Goal: Task Accomplishment & Management: Use online tool/utility

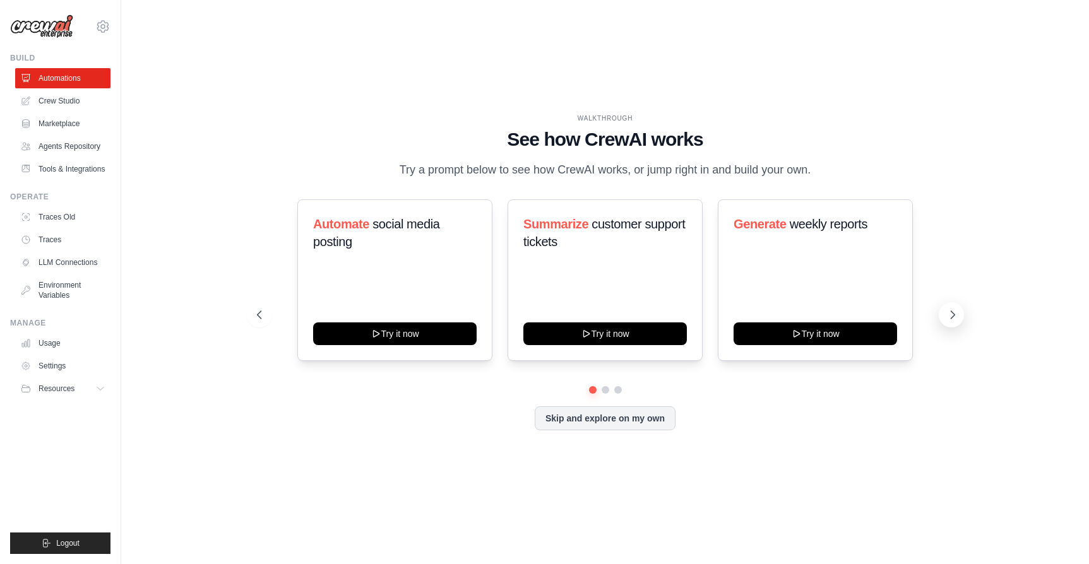
click at [952, 316] on icon at bounding box center [952, 315] width 13 height 13
click at [950, 314] on icon at bounding box center [952, 315] width 13 height 13
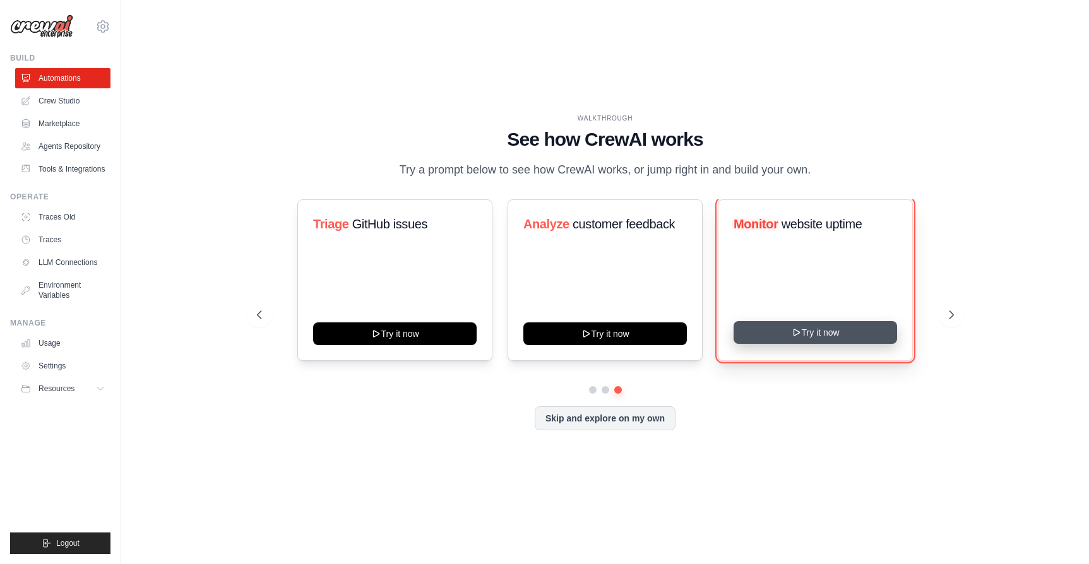
click at [836, 341] on button "Try it now" at bounding box center [814, 332] width 163 height 23
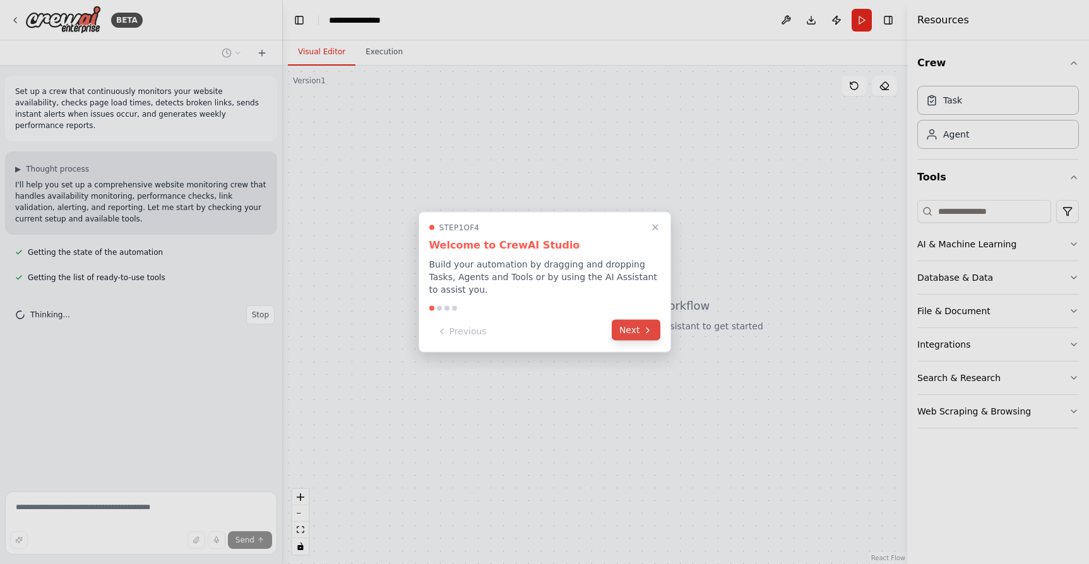
click at [633, 331] on button "Next" at bounding box center [636, 330] width 49 height 21
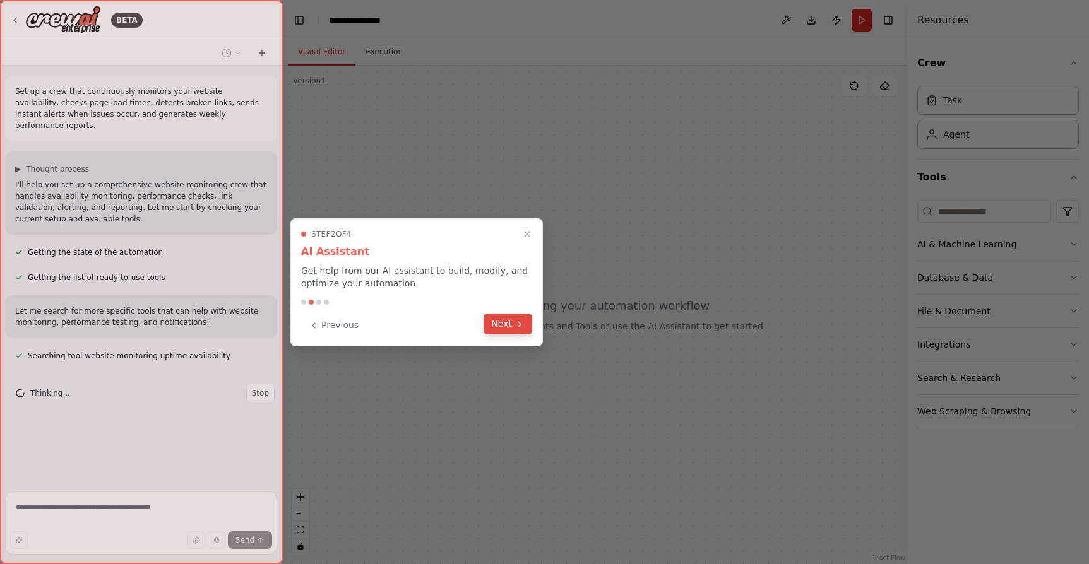
click at [511, 328] on button "Next" at bounding box center [508, 324] width 49 height 21
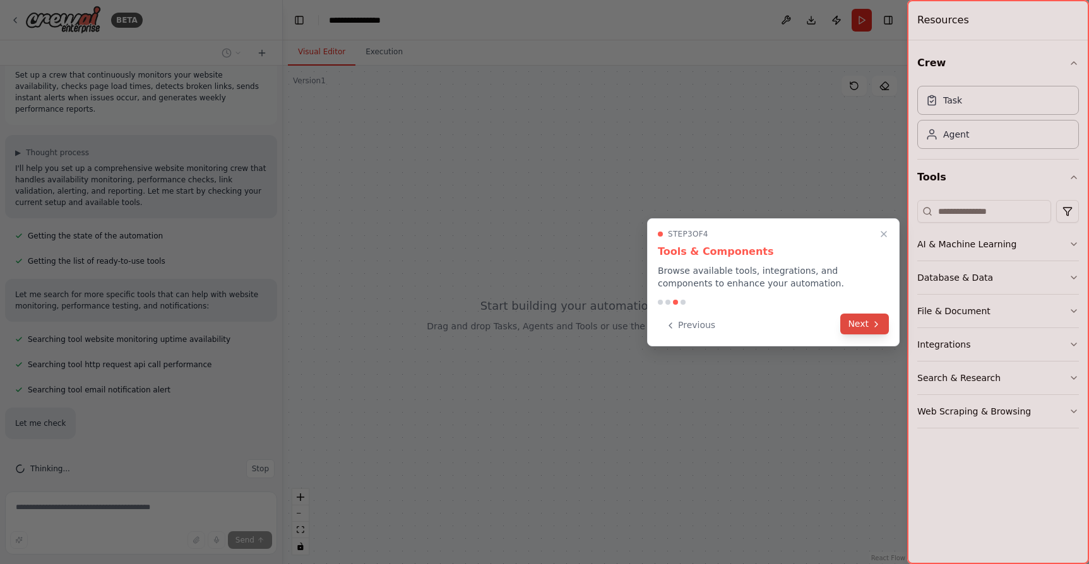
click at [865, 322] on button "Next" at bounding box center [864, 324] width 49 height 21
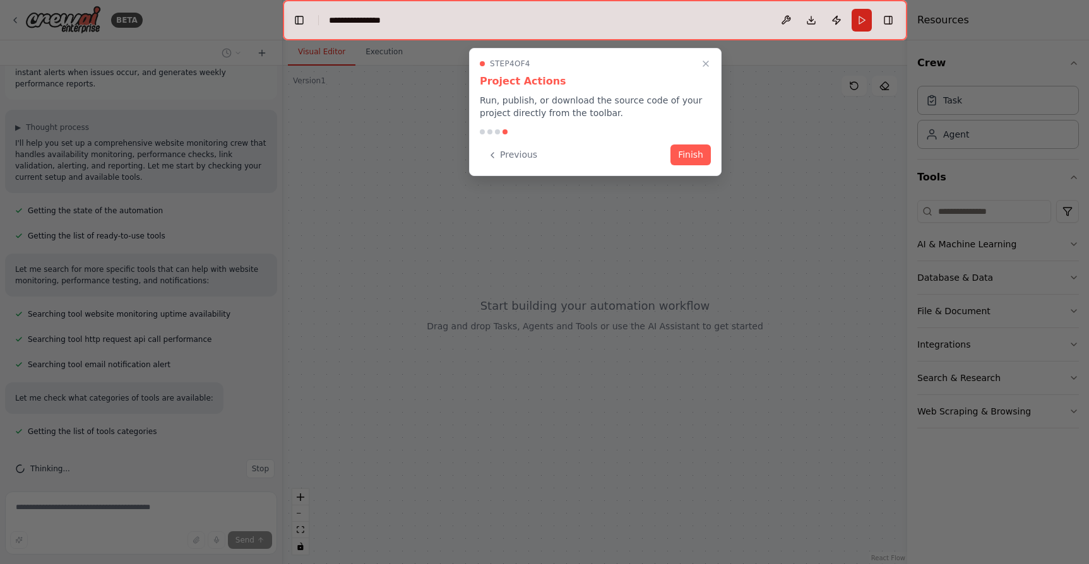
scroll to position [67, 0]
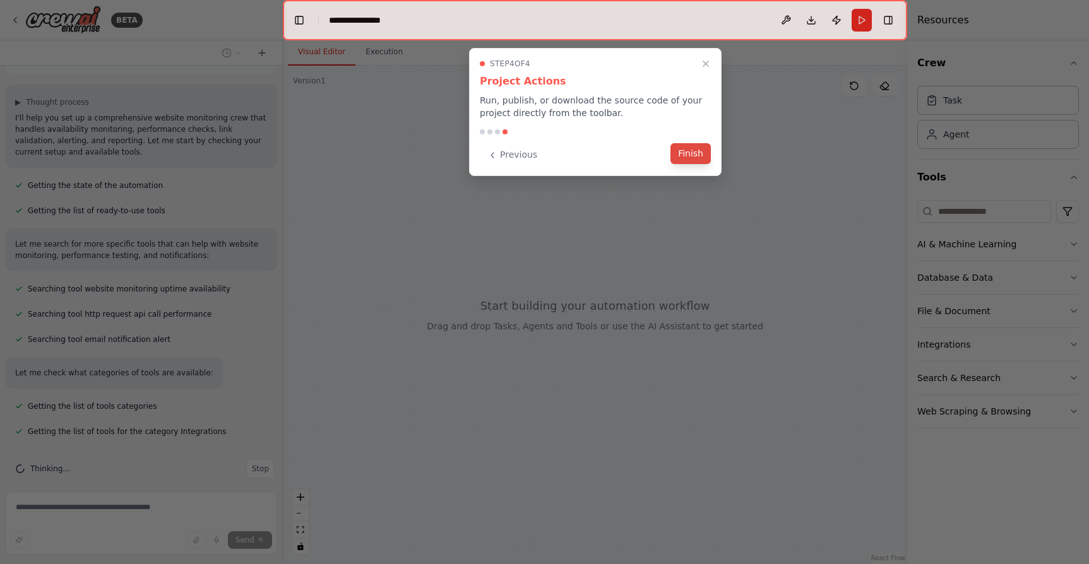
click at [690, 158] on button "Finish" at bounding box center [690, 153] width 40 height 21
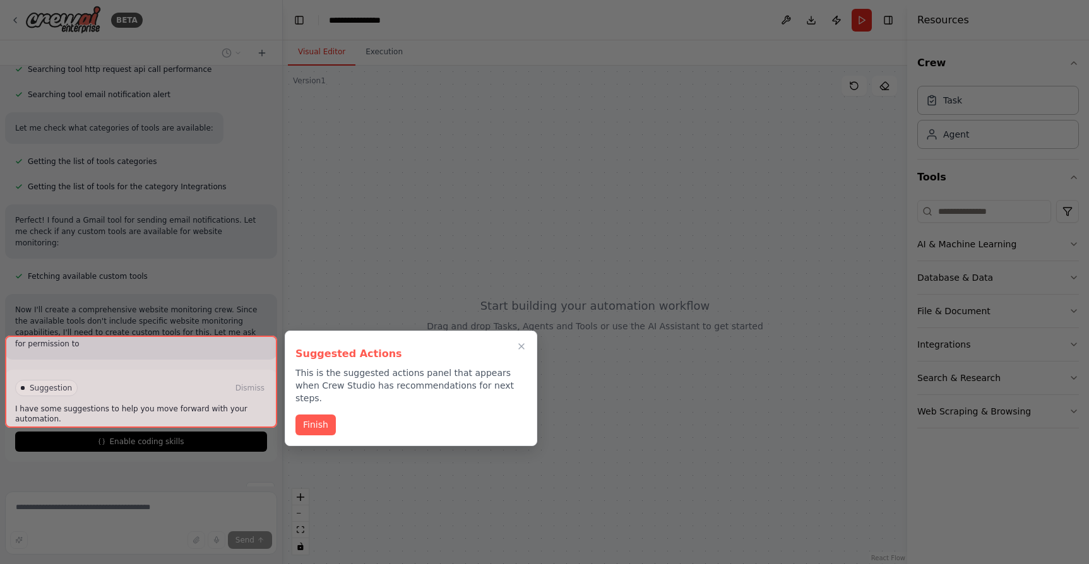
scroll to position [323, 0]
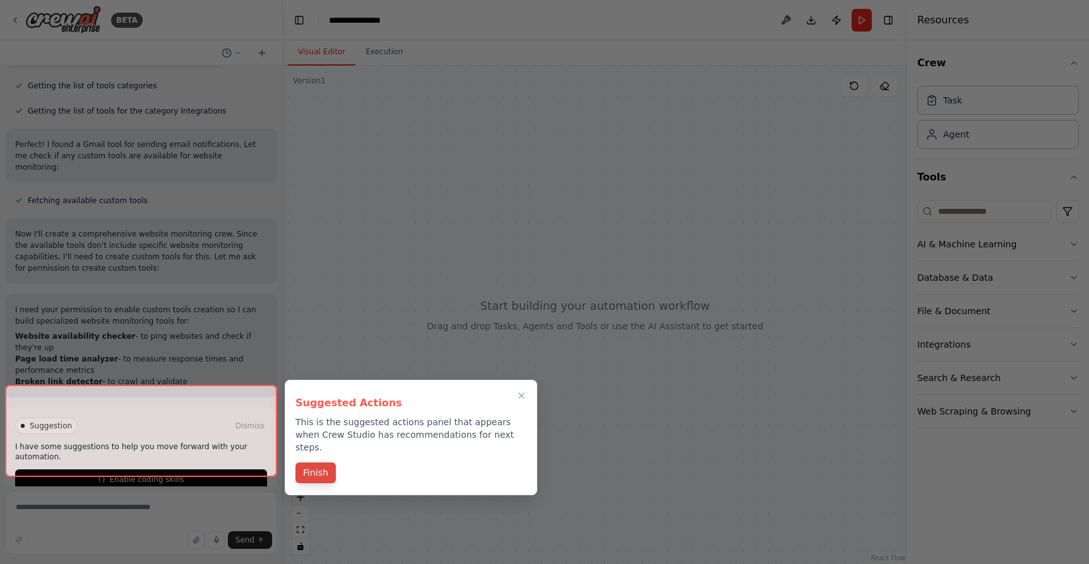
click at [316, 463] on button "Finish" at bounding box center [315, 473] width 40 height 21
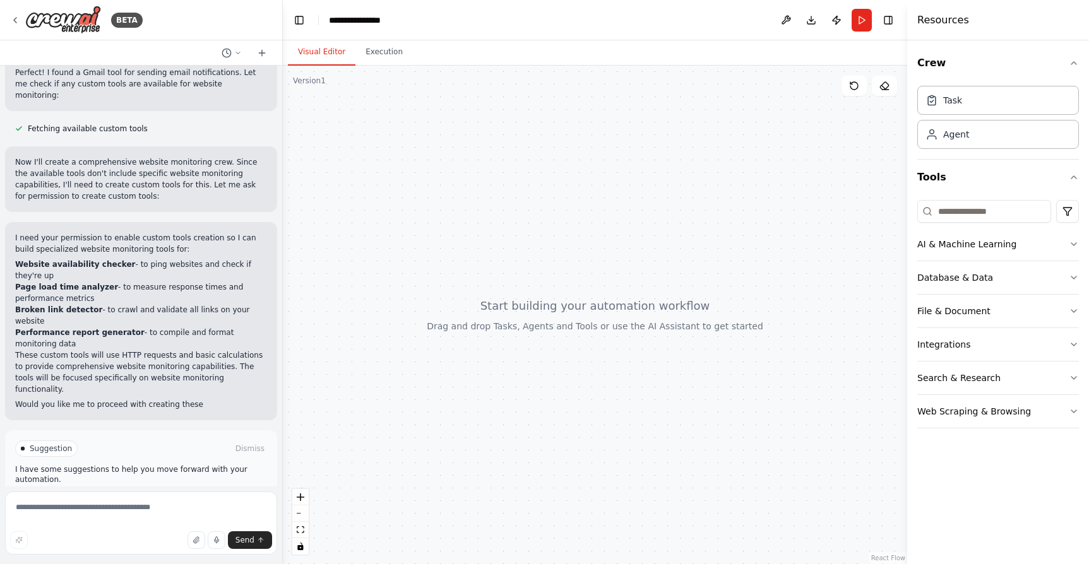
scroll to position [471, 0]
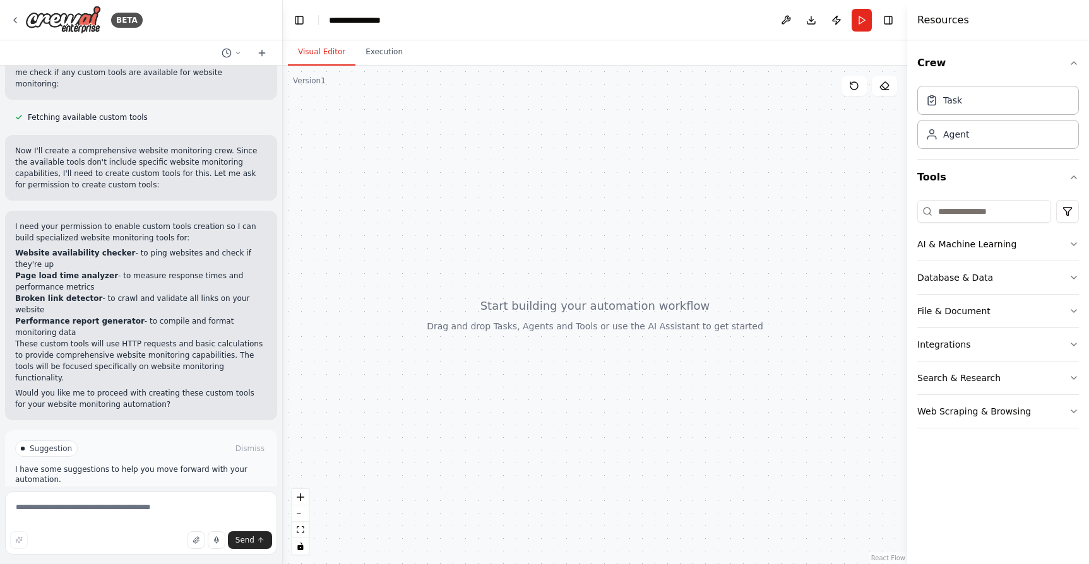
click at [190, 492] on button "Enable coding skills" at bounding box center [141, 502] width 252 height 20
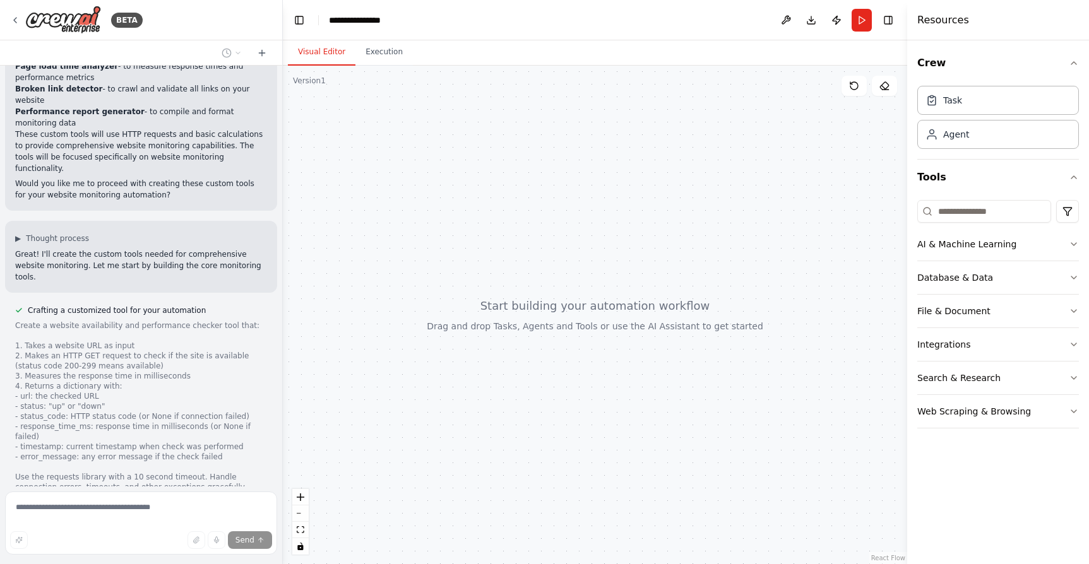
scroll to position [746, 0]
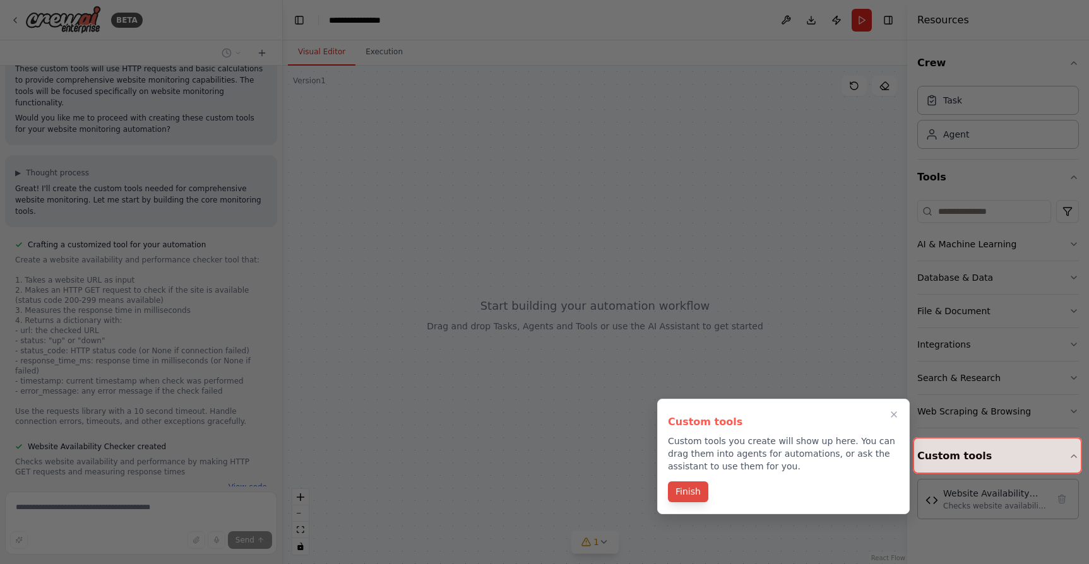
click at [689, 489] on button "Finish" at bounding box center [688, 492] width 40 height 21
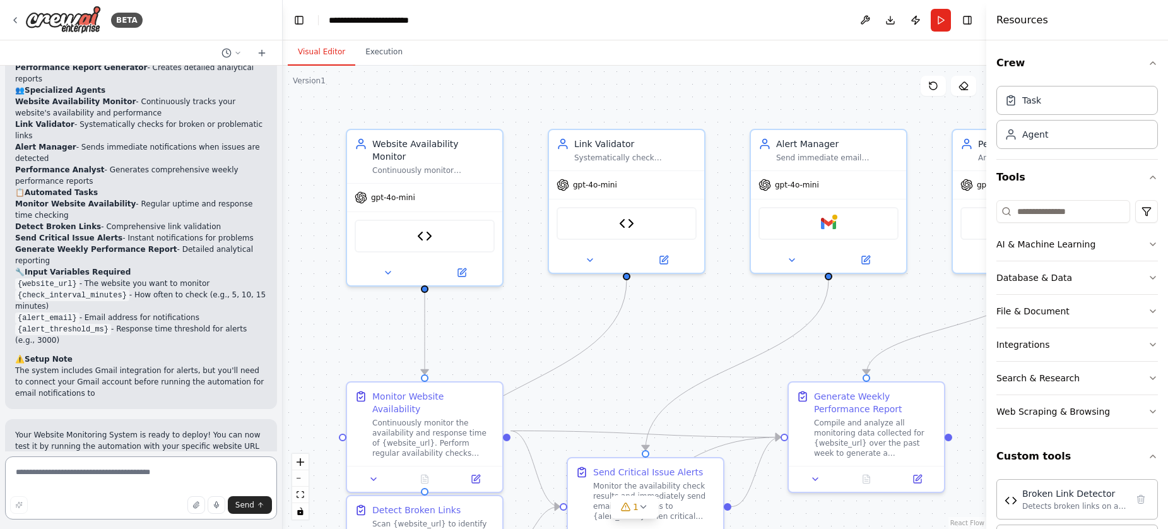
scroll to position [2386, 0]
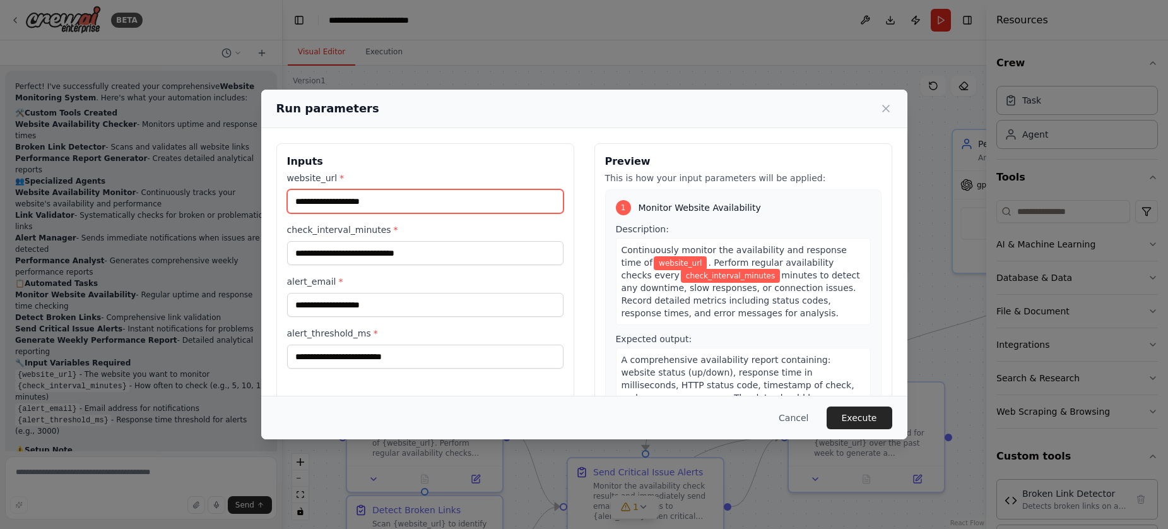
click at [393, 201] on input "website_url *" at bounding box center [425, 201] width 276 height 24
type input "**********"
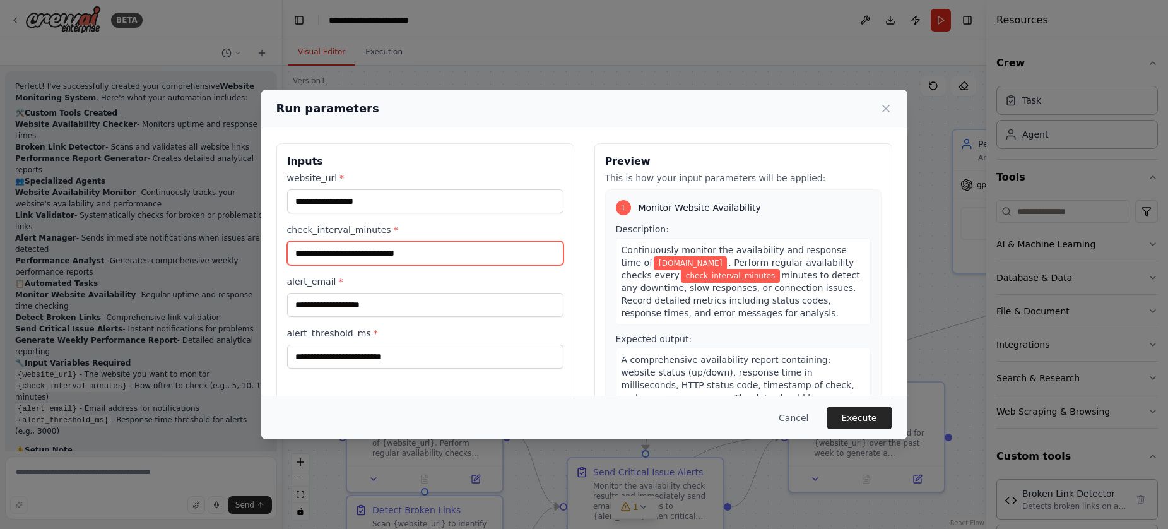
click at [432, 252] on input "check_interval_minutes *" at bounding box center [425, 253] width 276 height 24
type input "**"
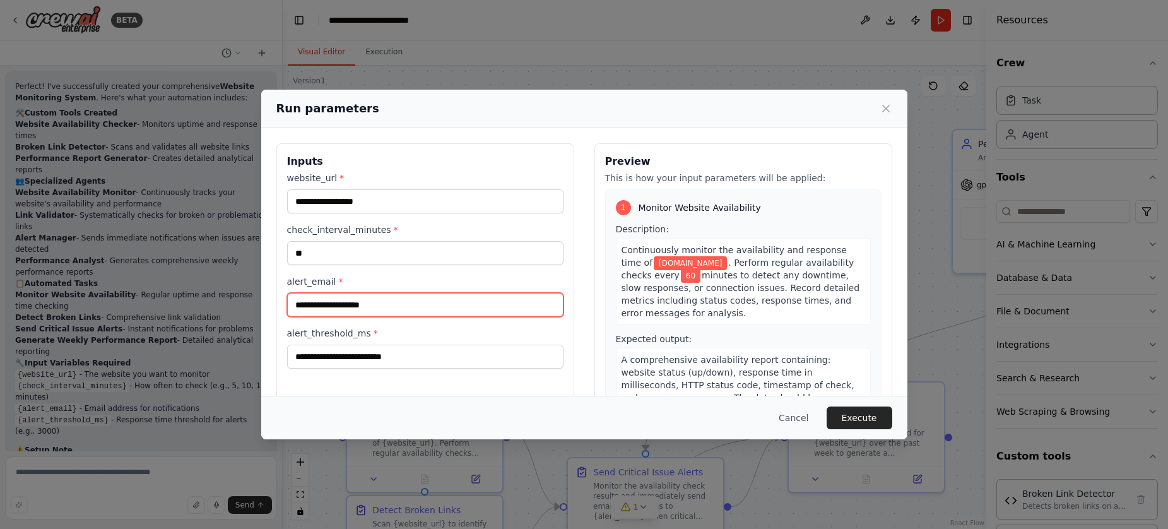
click at [386, 310] on input "alert_email *" at bounding box center [425, 305] width 276 height 24
type input "**********"
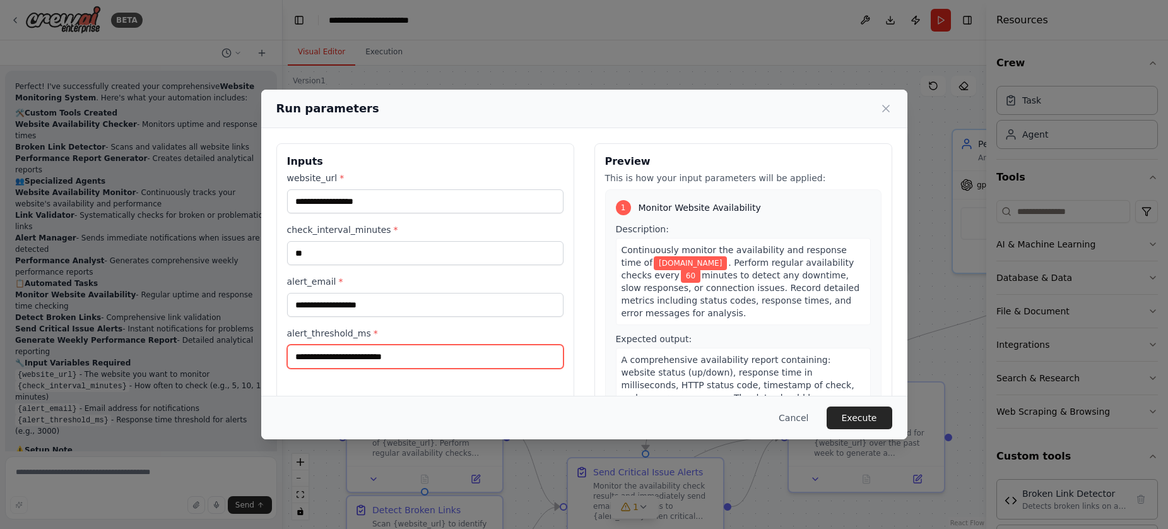
click at [416, 360] on input "alert_threshold_ms *" at bounding box center [425, 357] width 276 height 24
type input "***"
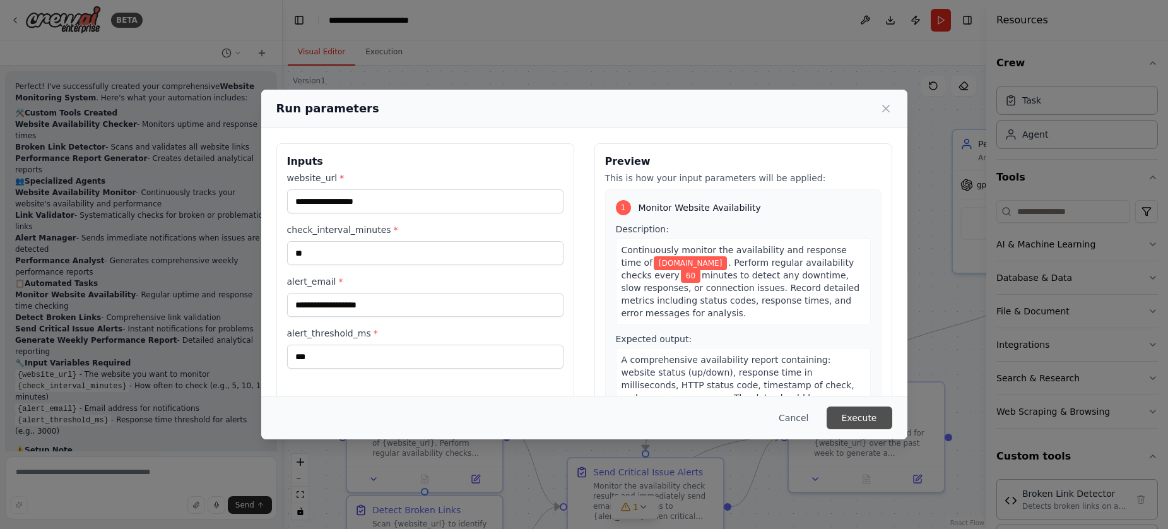
click at [857, 419] on button "Execute" at bounding box center [860, 417] width 66 height 23
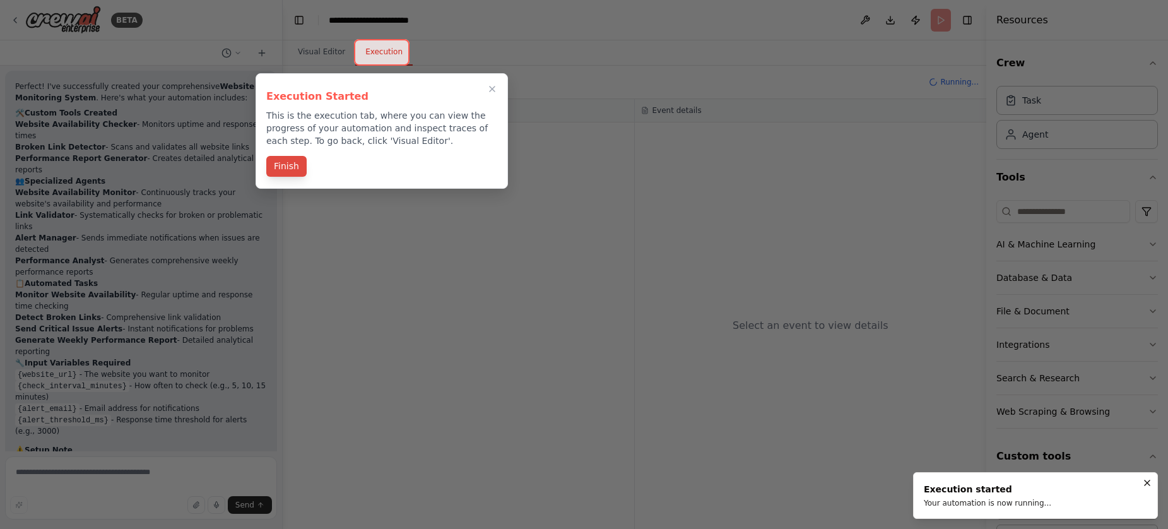
click at [277, 170] on button "Finish" at bounding box center [286, 166] width 40 height 21
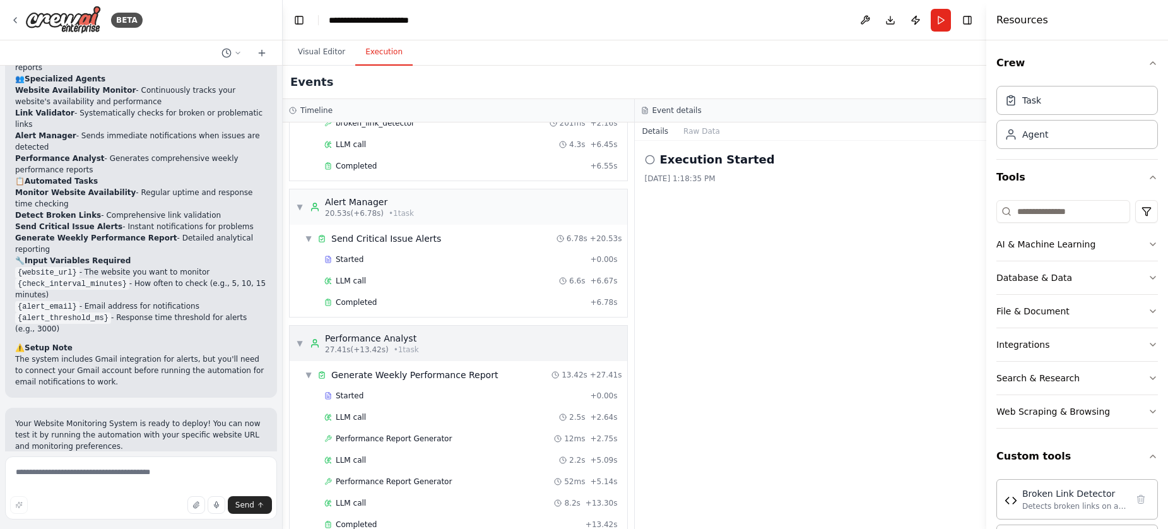
scroll to position [323, 0]
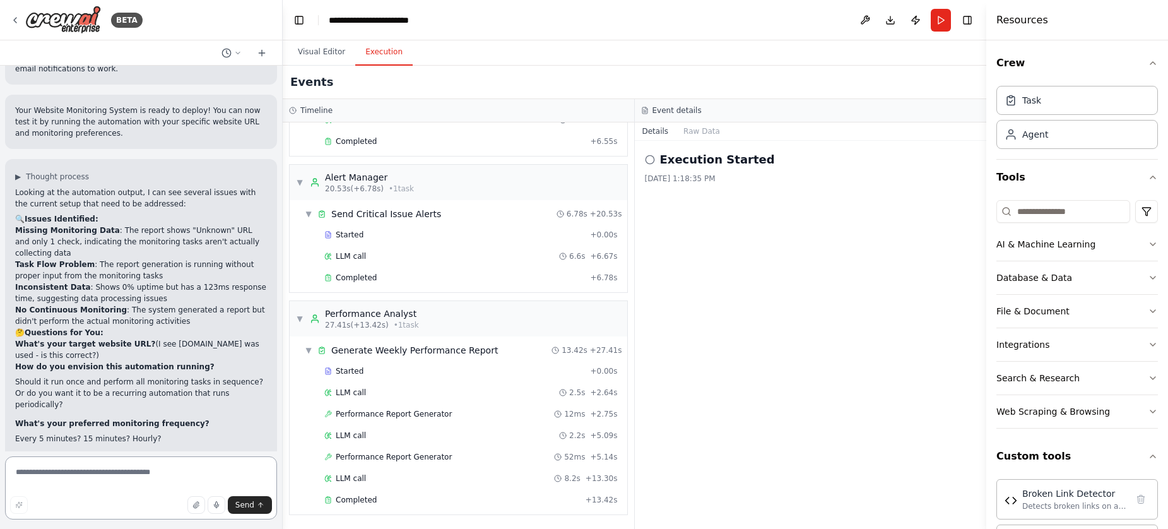
scroll to position [2710, 0]
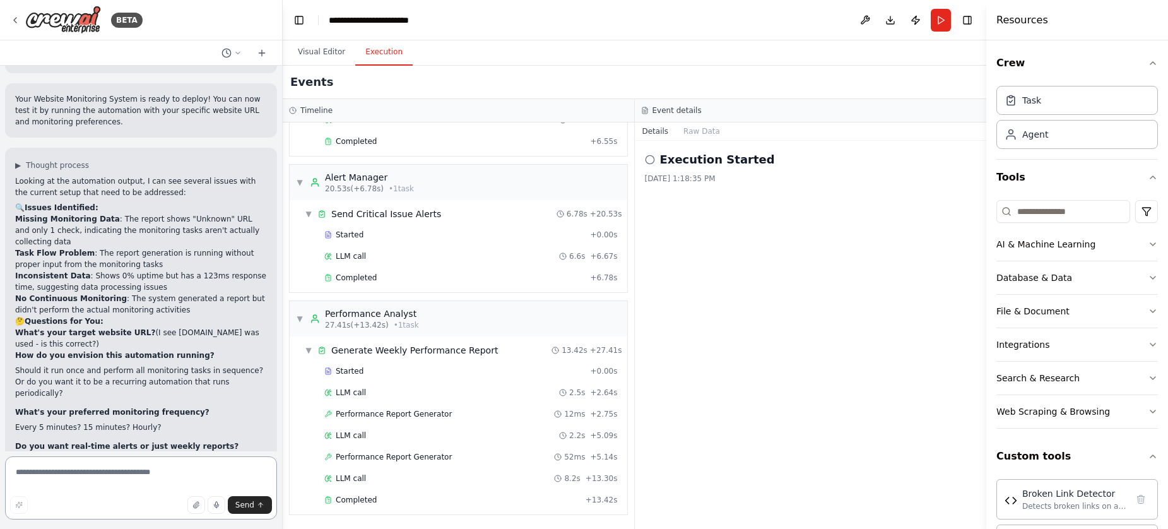
click at [71, 480] on textarea at bounding box center [141, 487] width 272 height 63
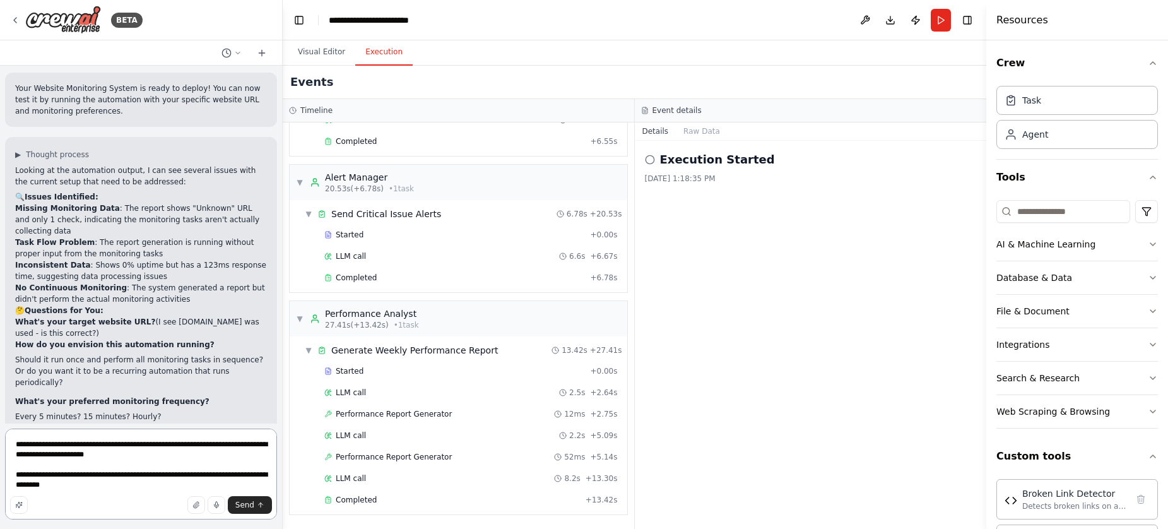
scroll to position [2738, 0]
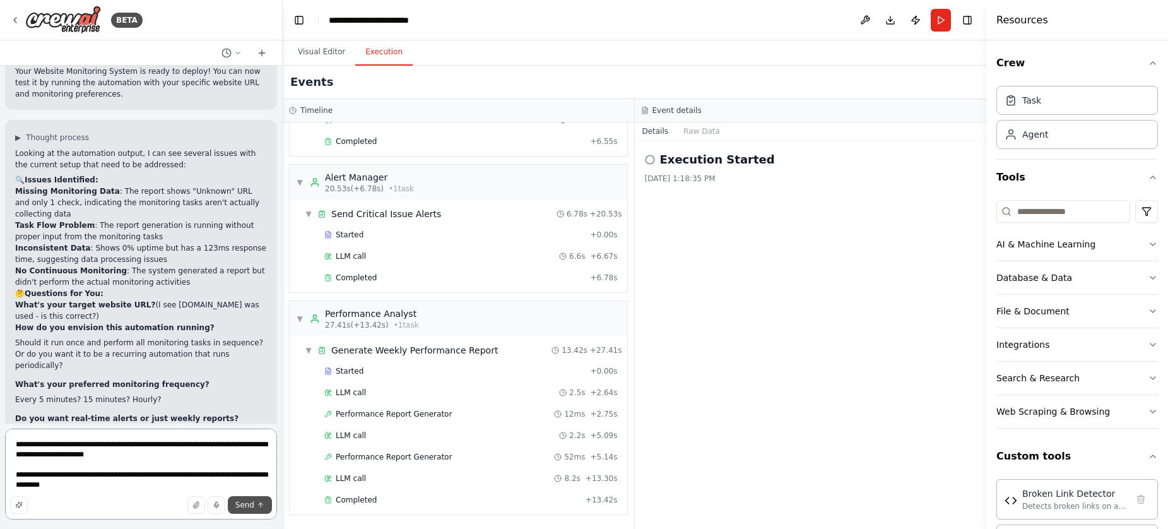
type textarea "**********"
click at [249, 508] on span "Send" at bounding box center [244, 505] width 19 height 10
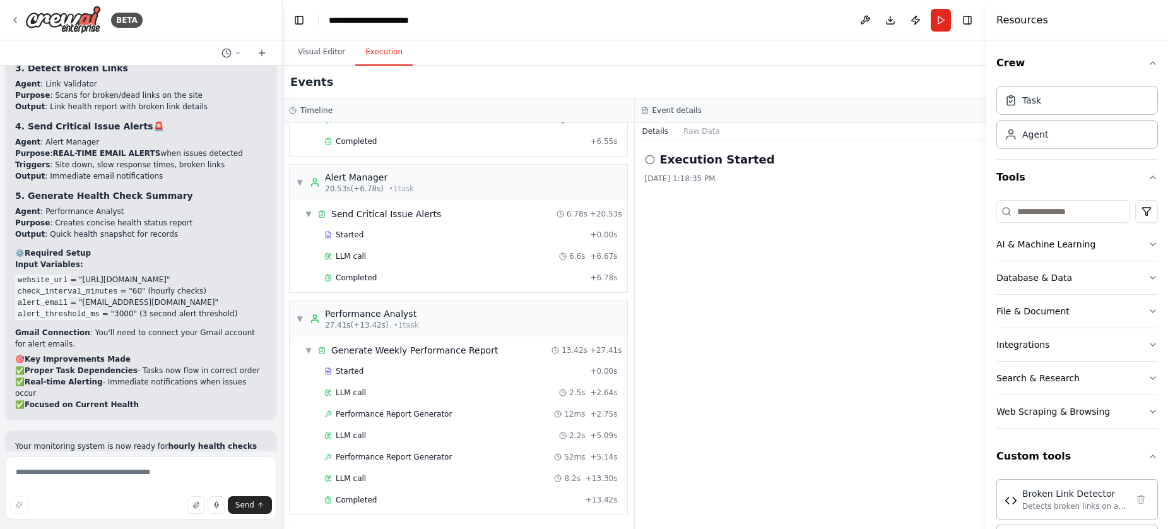
scroll to position [4008, 0]
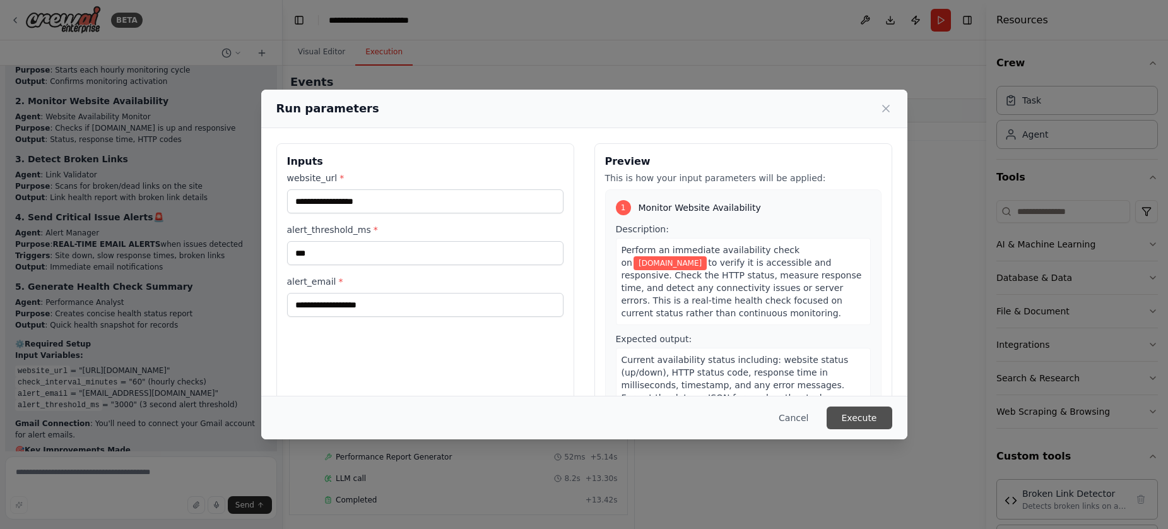
click at [858, 421] on button "Execute" at bounding box center [860, 417] width 66 height 23
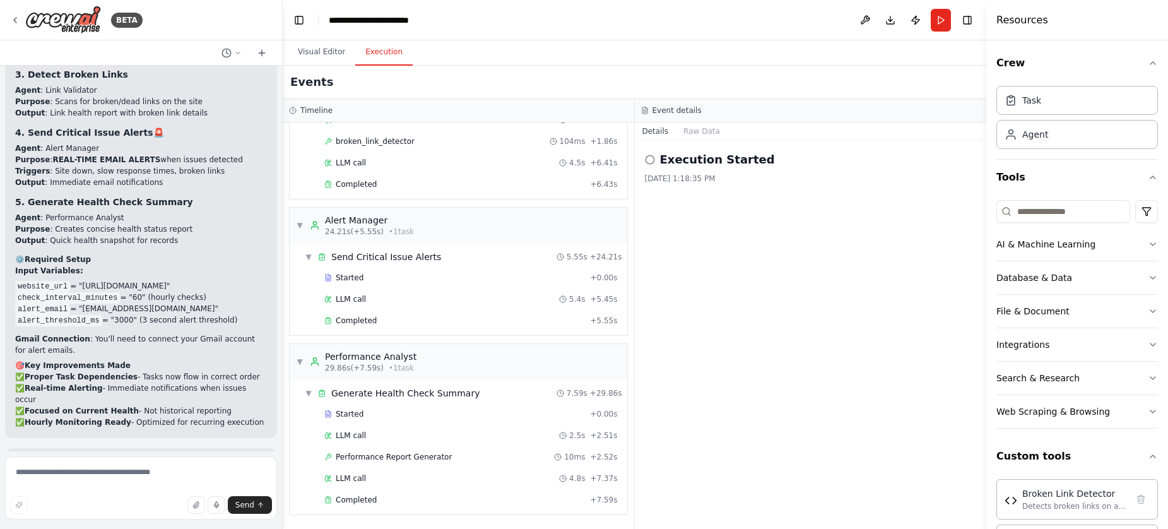
scroll to position [4008, 0]
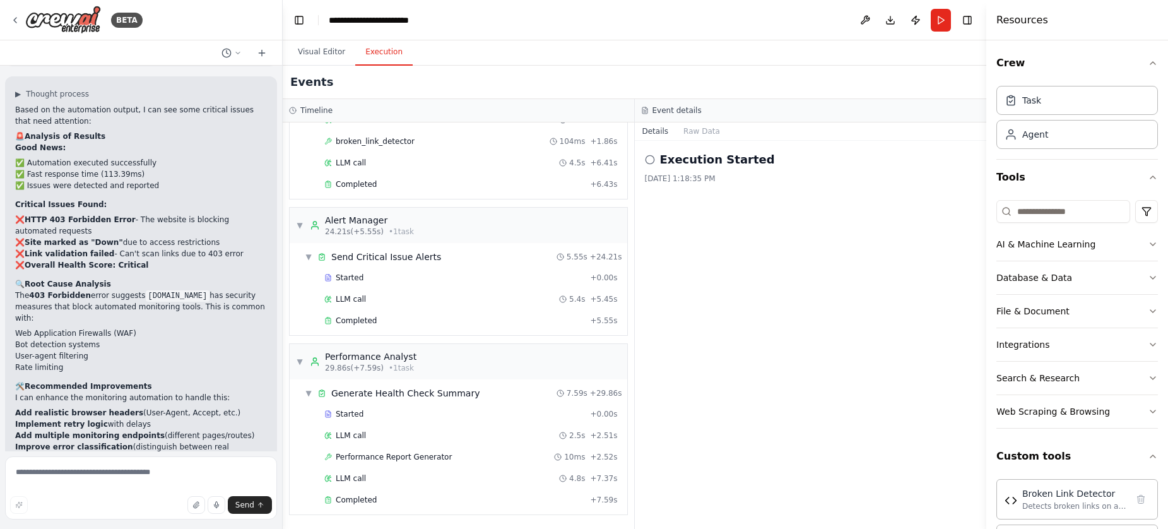
scroll to position [4439, 0]
type textarea "*"
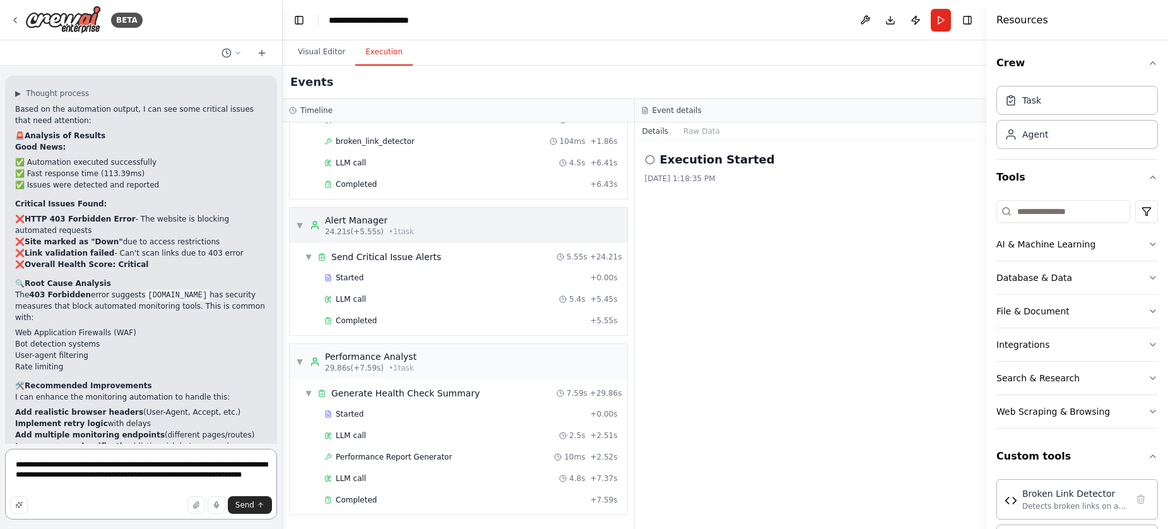
type textarea "**********"
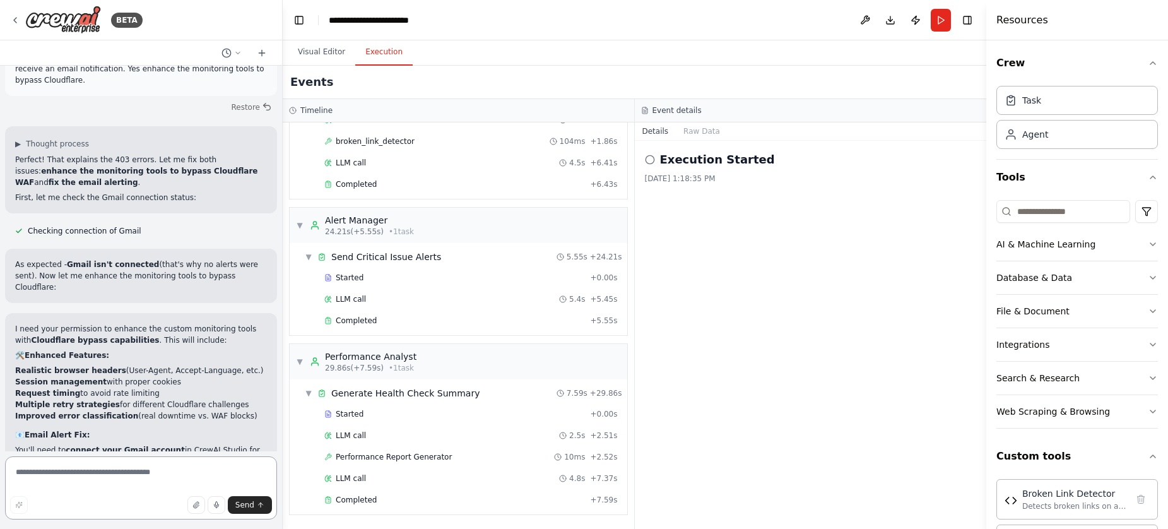
scroll to position [5017, 0]
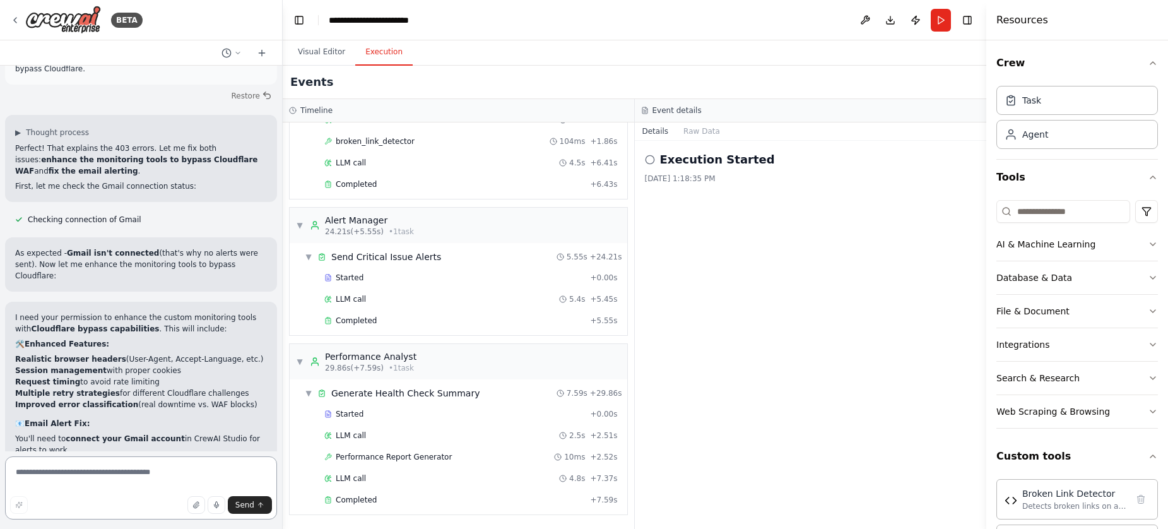
click at [136, 471] on textarea at bounding box center [141, 487] width 272 height 63
type textarea "**********"
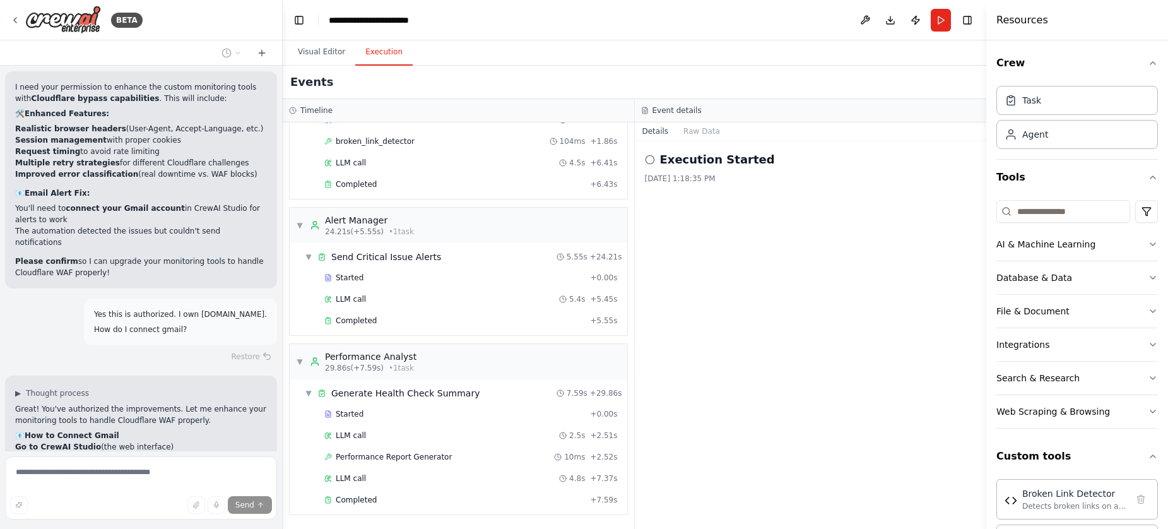
scroll to position [5259, 0]
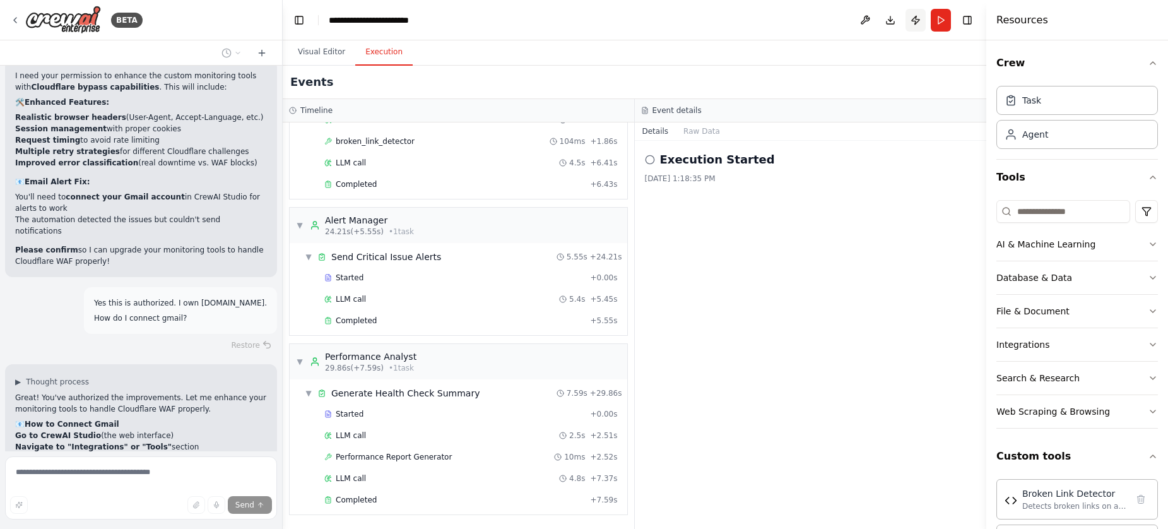
click at [914, 24] on button "Publish" at bounding box center [916, 20] width 20 height 23
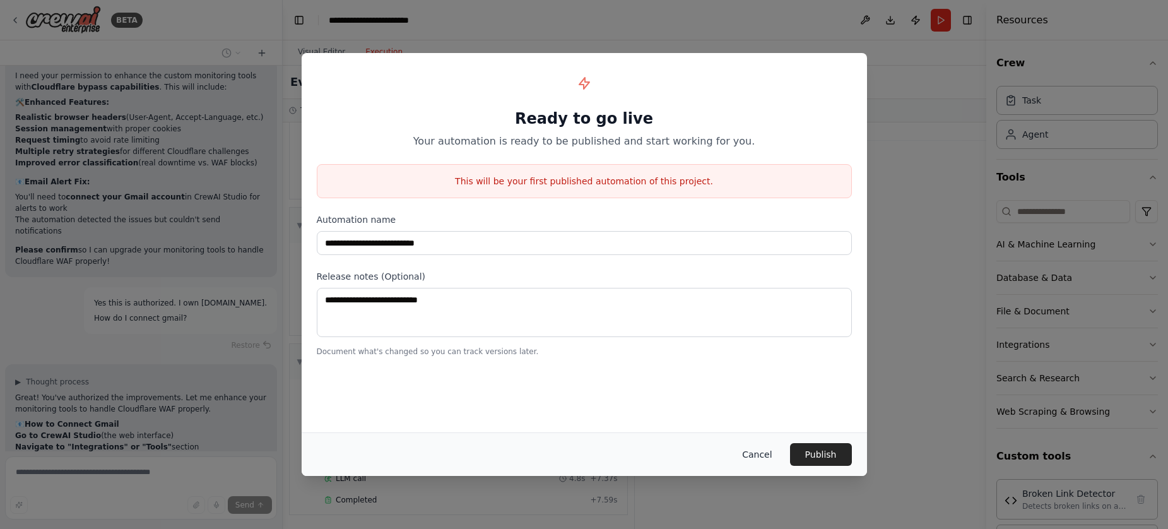
click at [759, 456] on button "Cancel" at bounding box center [757, 454] width 50 height 23
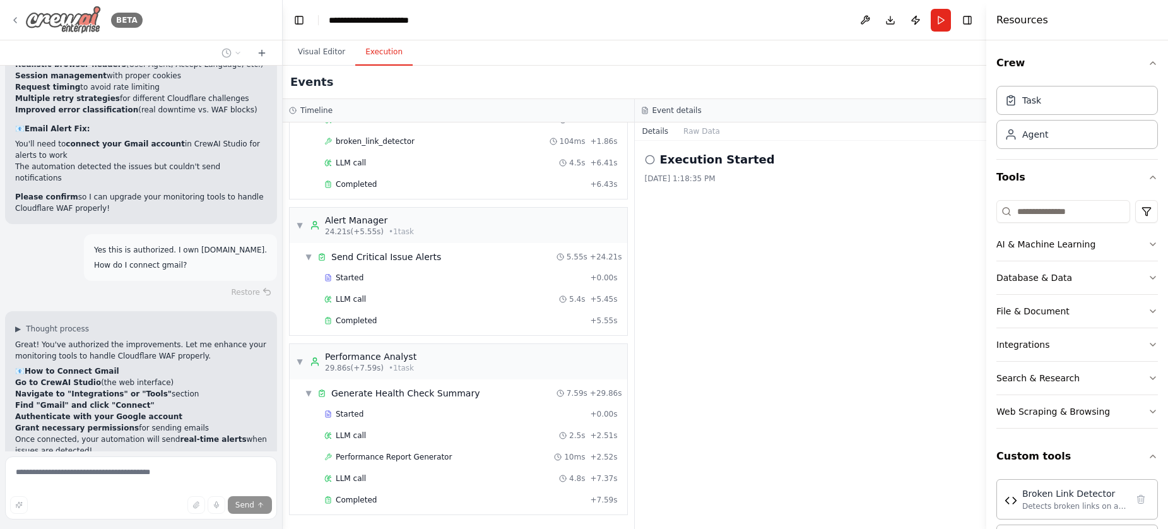
scroll to position [5353, 0]
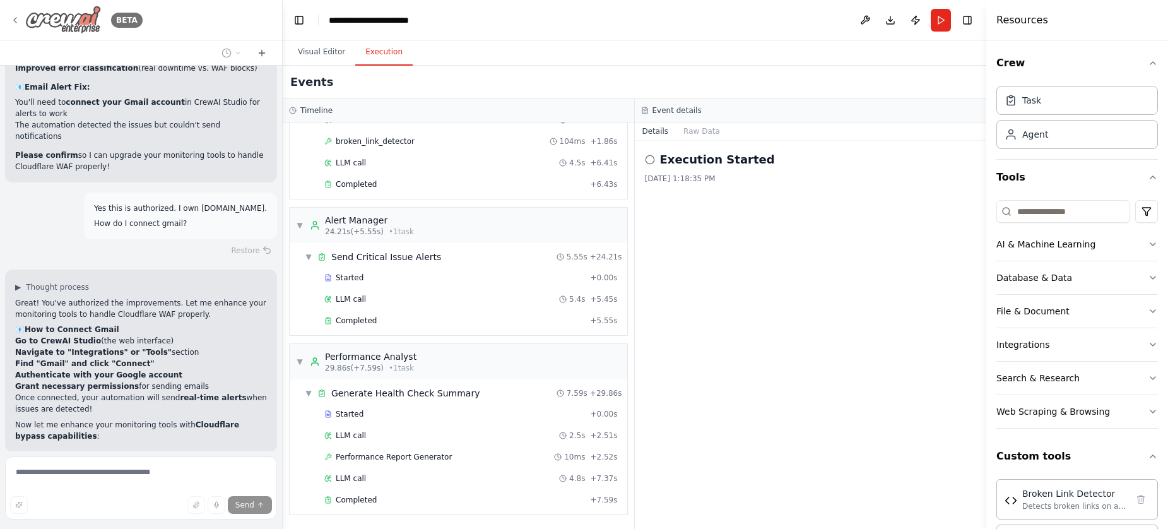
click at [18, 20] on icon at bounding box center [15, 20] width 10 height 10
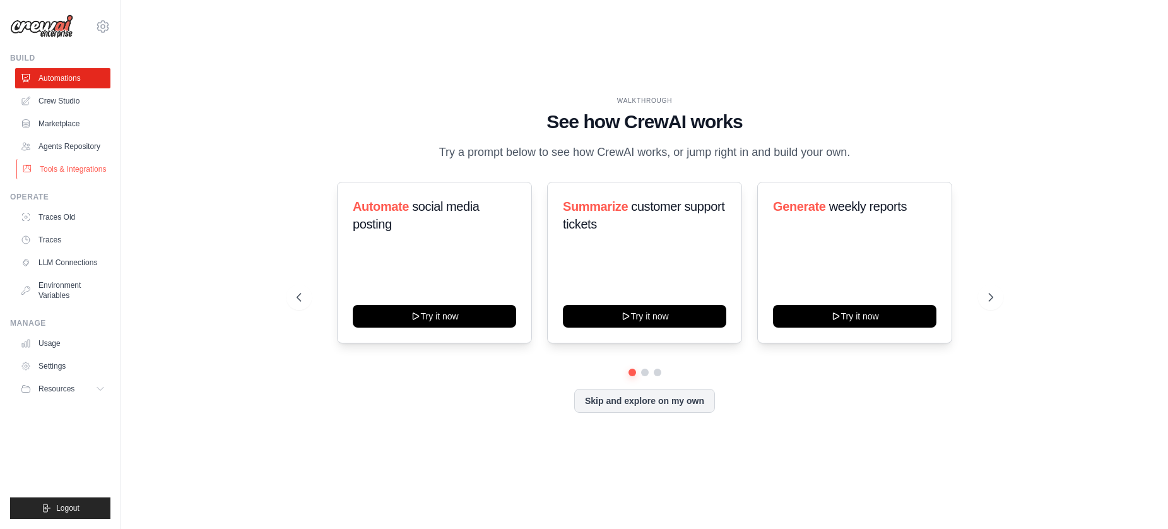
click at [64, 171] on link "Tools & Integrations" at bounding box center [63, 169] width 95 height 20
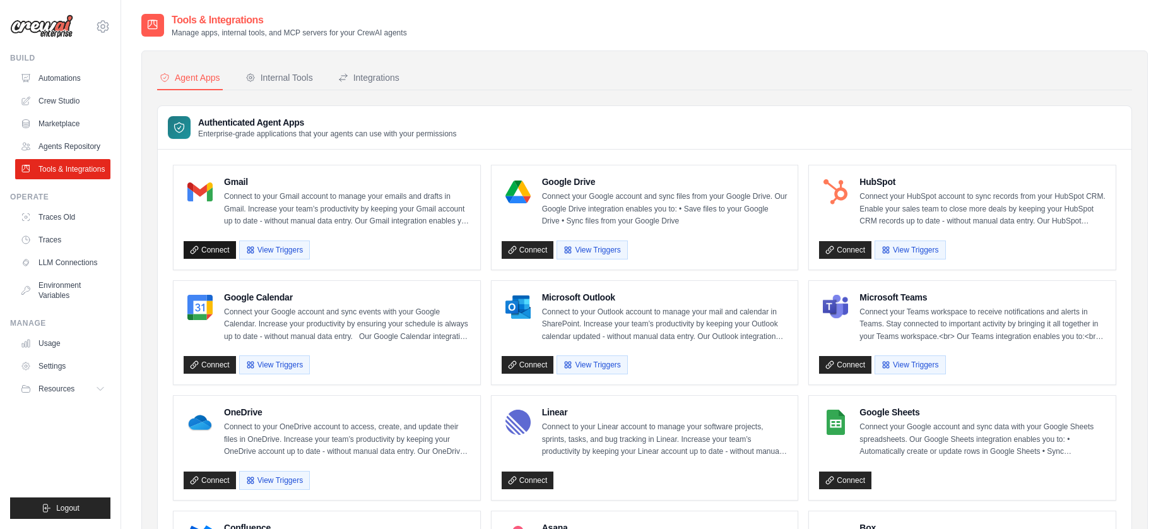
click at [217, 249] on link "Connect" at bounding box center [210, 250] width 52 height 18
click at [526, 365] on link "Connect" at bounding box center [528, 365] width 52 height 18
click at [300, 74] on div "Internal Tools" at bounding box center [280, 77] width 68 height 13
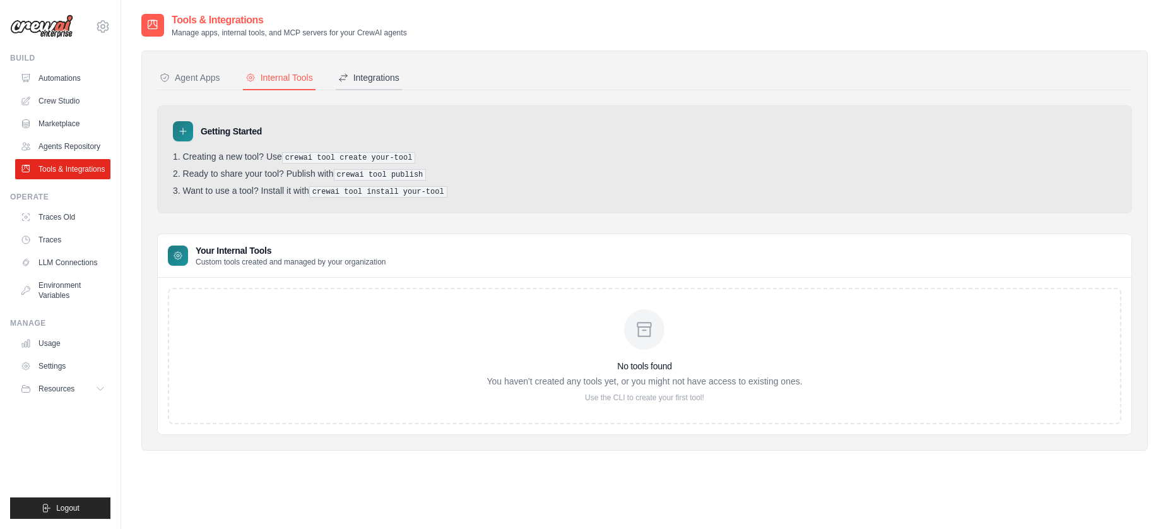
click at [367, 79] on div "Integrations" at bounding box center [368, 77] width 61 height 13
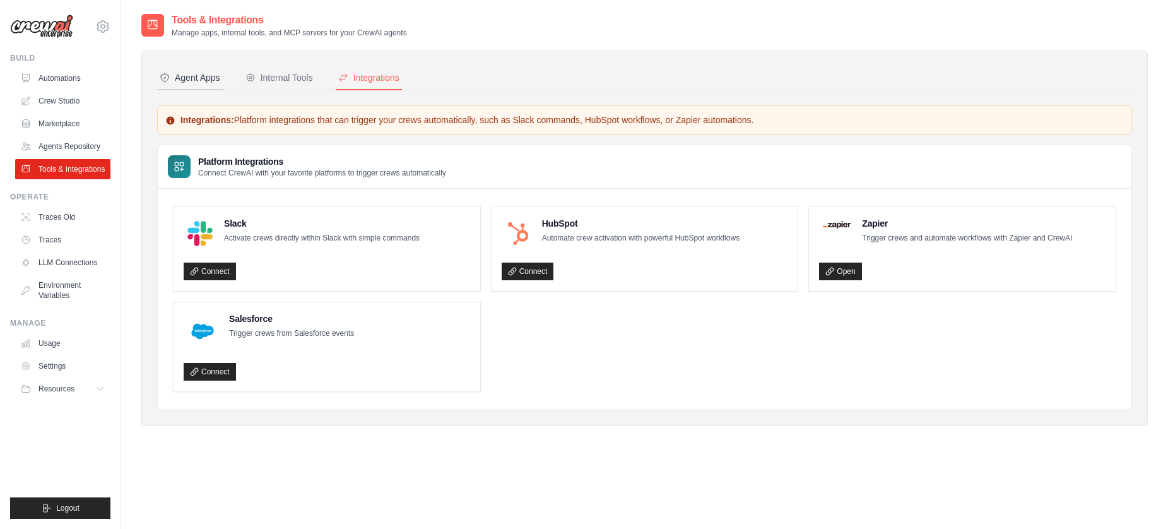
click at [191, 74] on div "Agent Apps" at bounding box center [190, 77] width 61 height 13
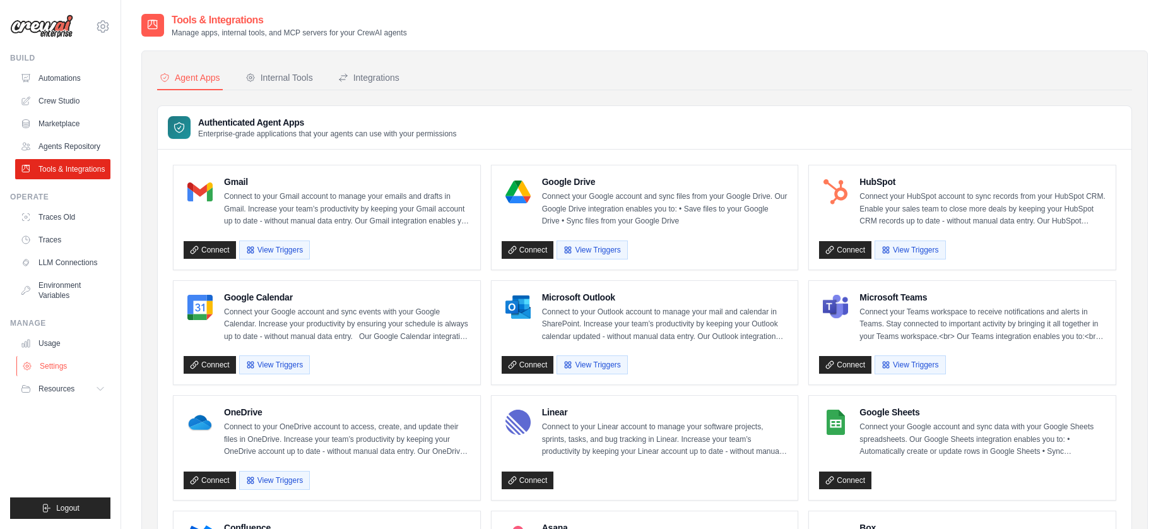
click at [52, 364] on link "Settings" at bounding box center [63, 366] width 95 height 20
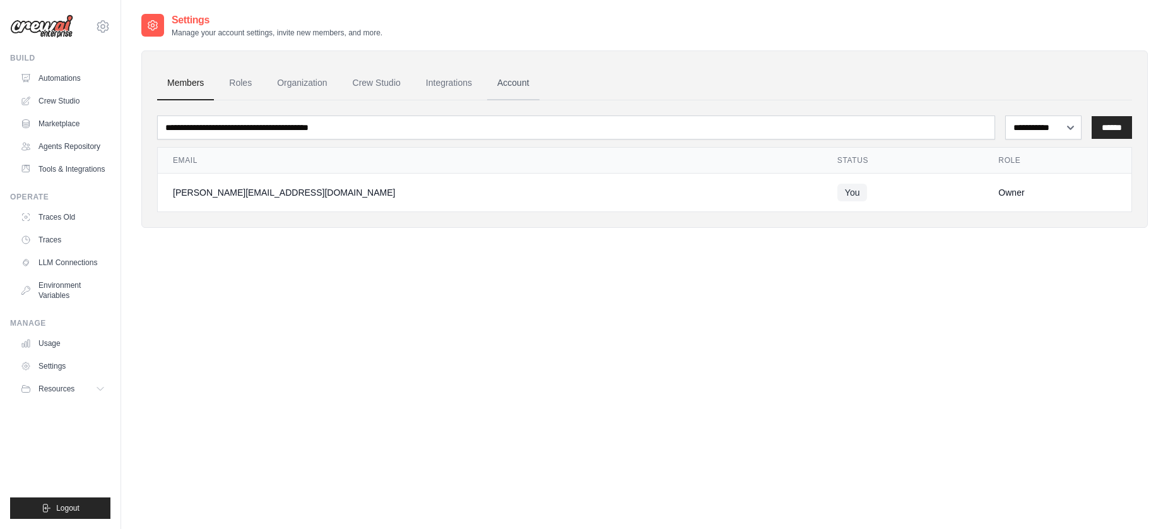
click at [520, 86] on link "Account" at bounding box center [513, 83] width 52 height 34
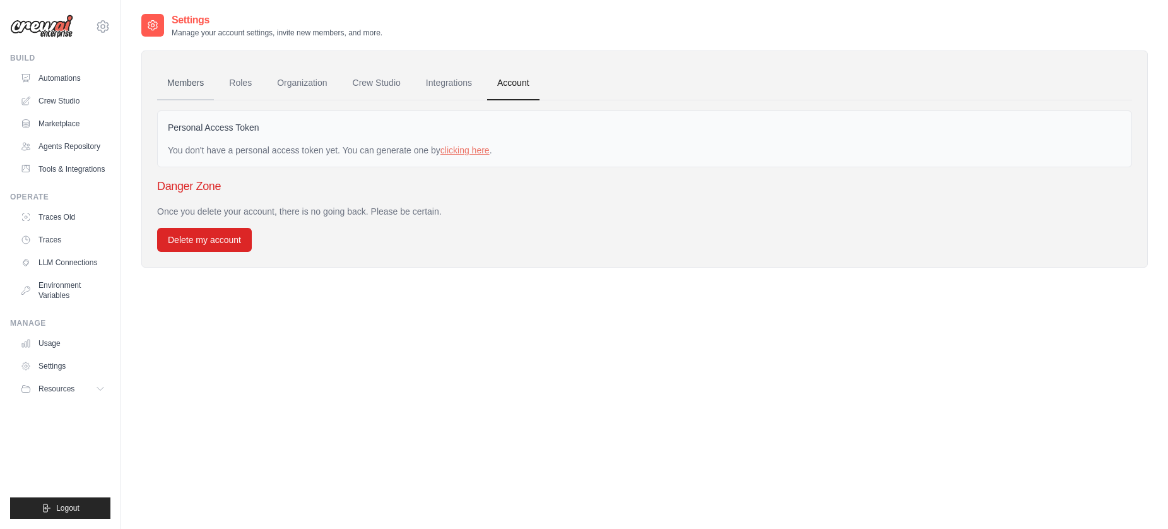
click at [185, 82] on link "Members" at bounding box center [185, 83] width 57 height 34
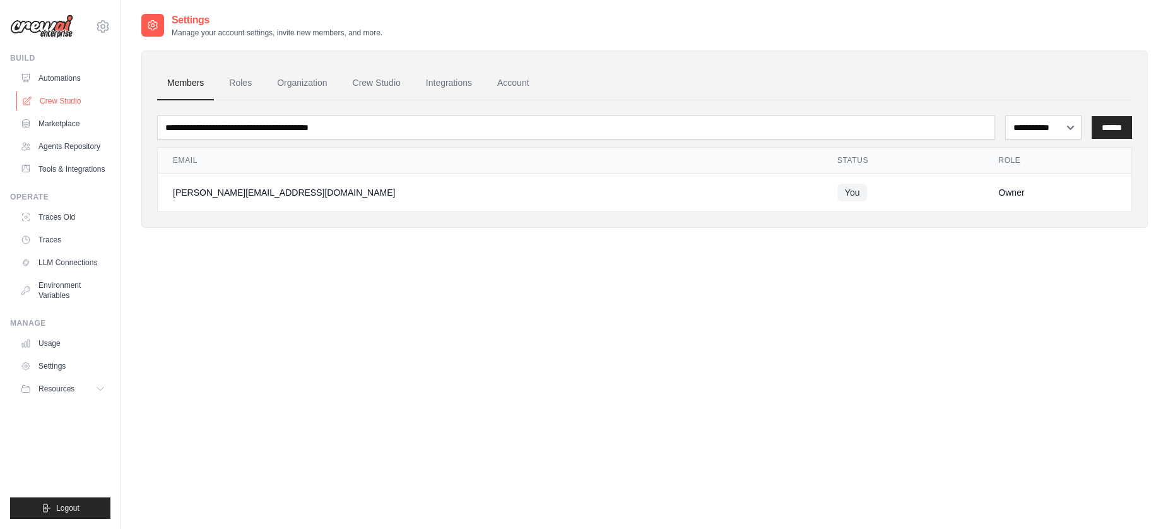
click at [66, 100] on link "Crew Studio" at bounding box center [63, 101] width 95 height 20
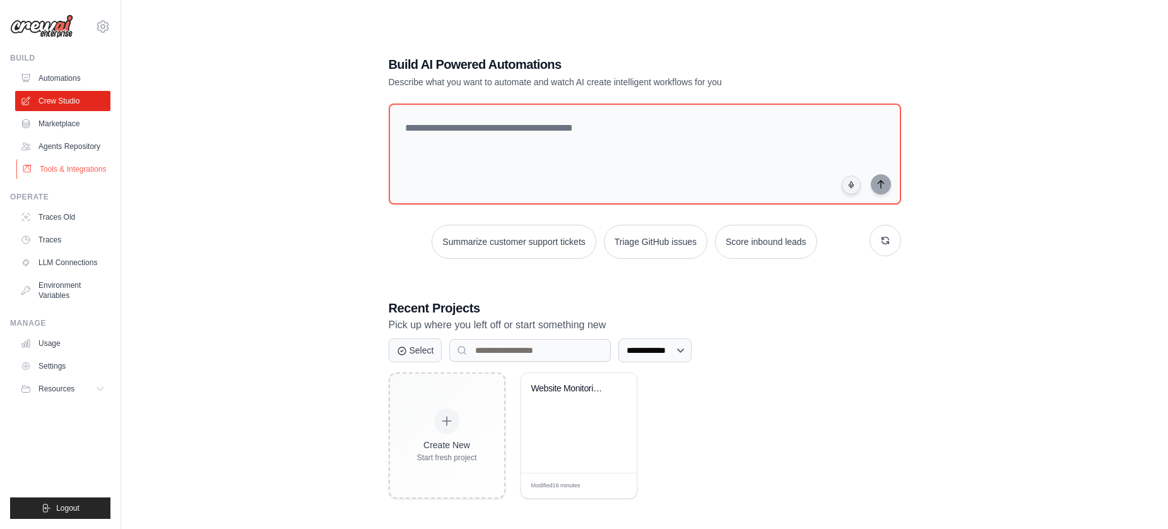
click at [81, 168] on link "Tools & Integrations" at bounding box center [63, 169] width 95 height 20
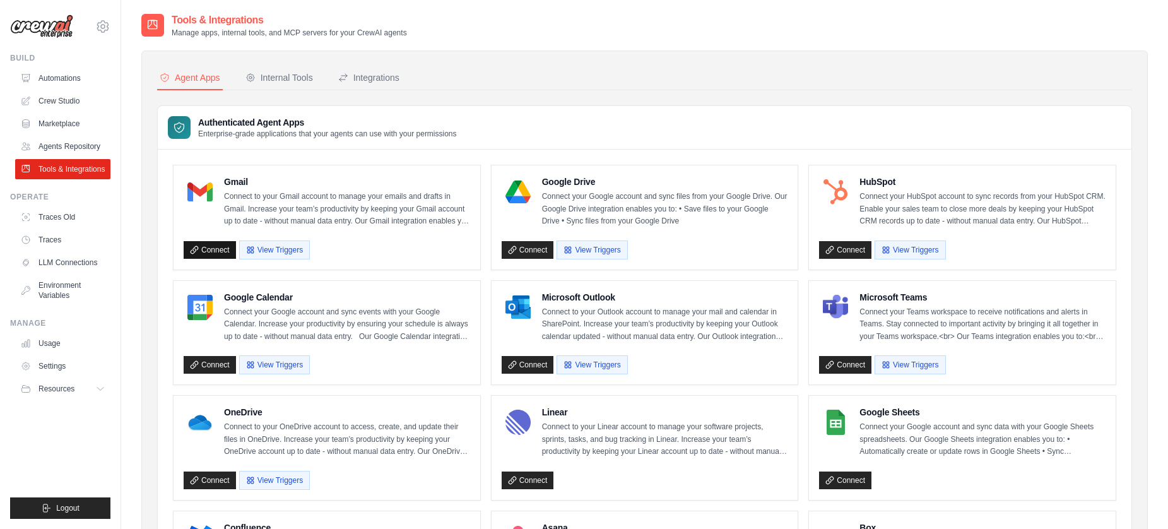
click at [216, 254] on link "Connect" at bounding box center [210, 250] width 52 height 18
click at [49, 146] on link "Agents Repository" at bounding box center [63, 146] width 95 height 20
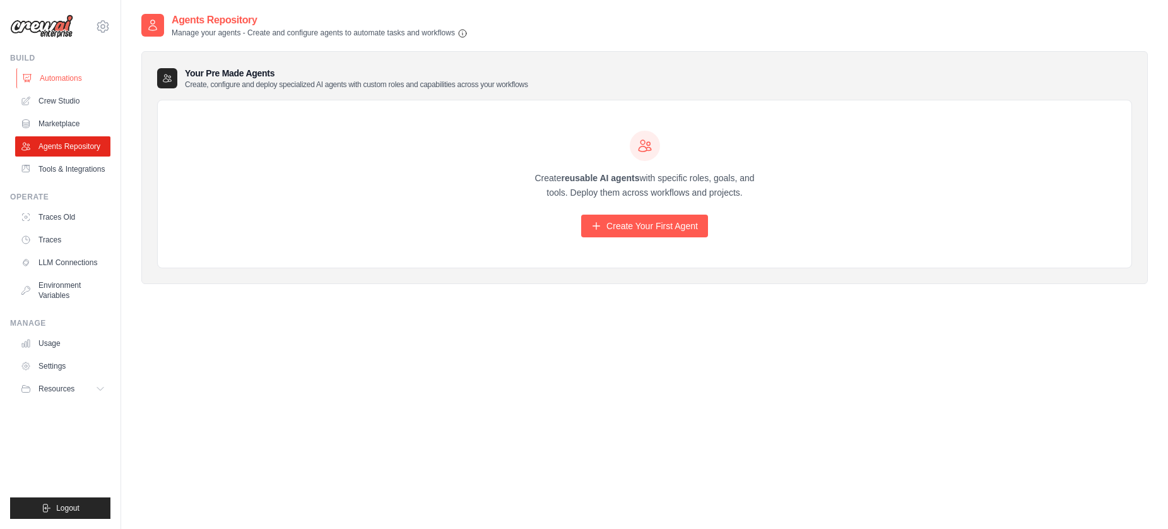
click at [68, 82] on link "Automations" at bounding box center [63, 78] width 95 height 20
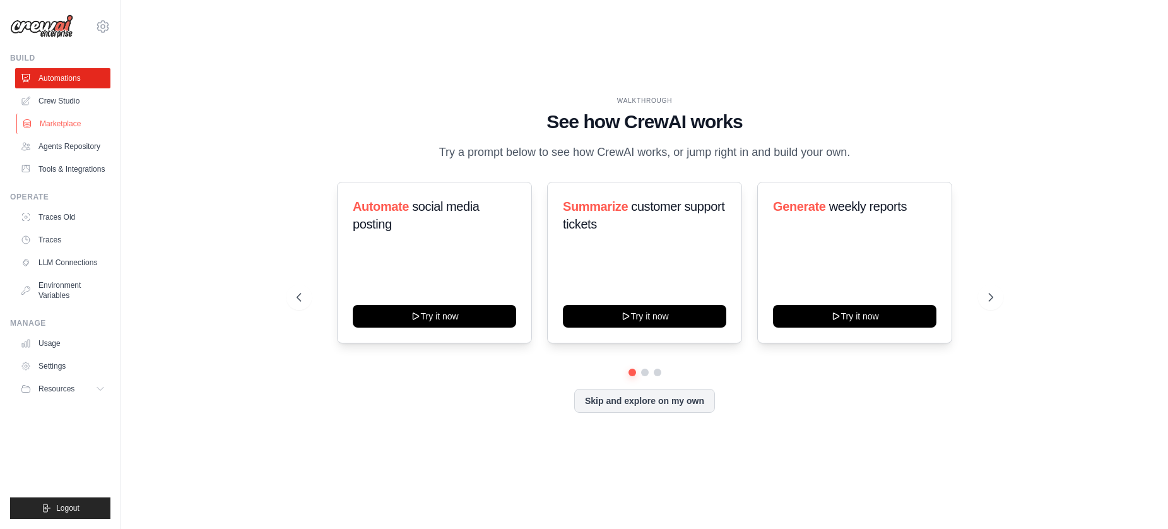
click at [71, 126] on link "Marketplace" at bounding box center [63, 124] width 95 height 20
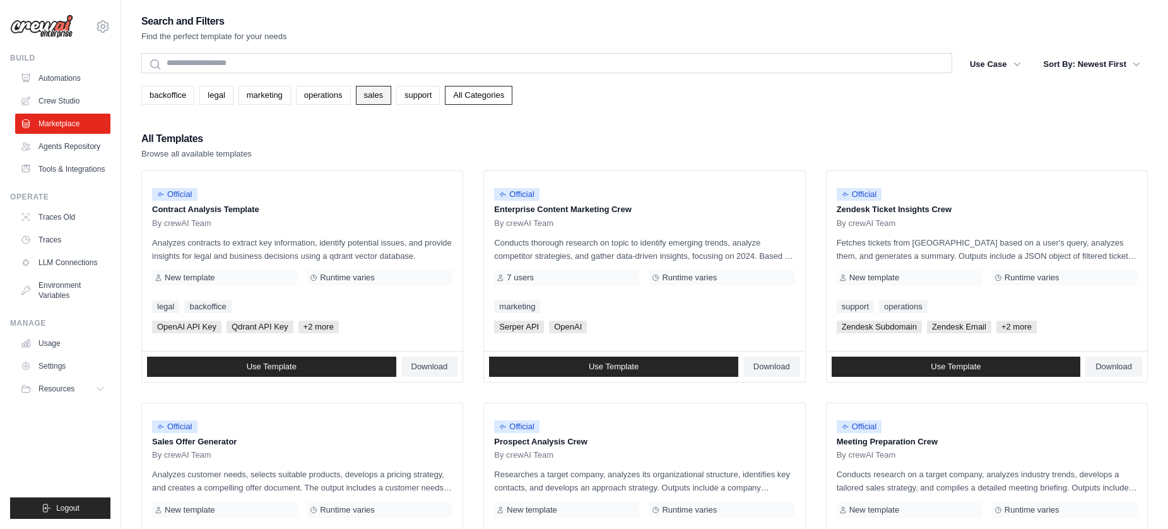
click at [374, 104] on link "sales" at bounding box center [373, 95] width 35 height 19
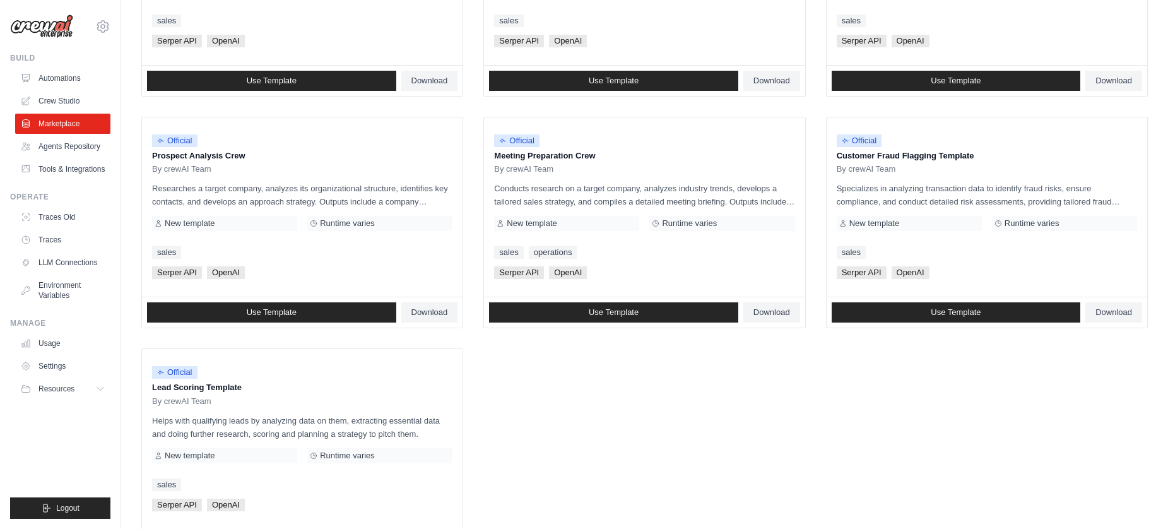
scroll to position [578, 0]
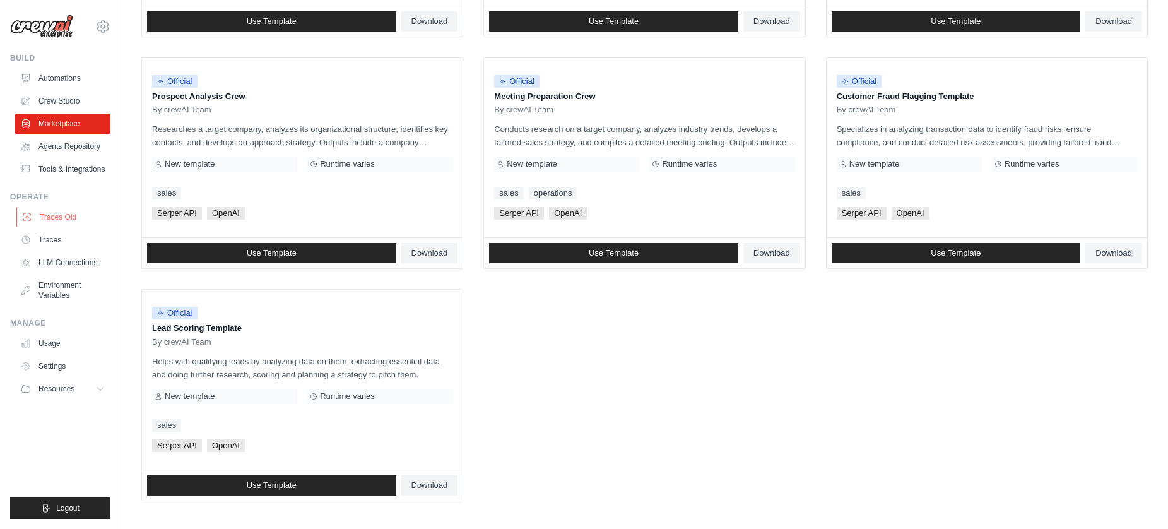
click at [49, 217] on link "Traces Old" at bounding box center [63, 217] width 95 height 20
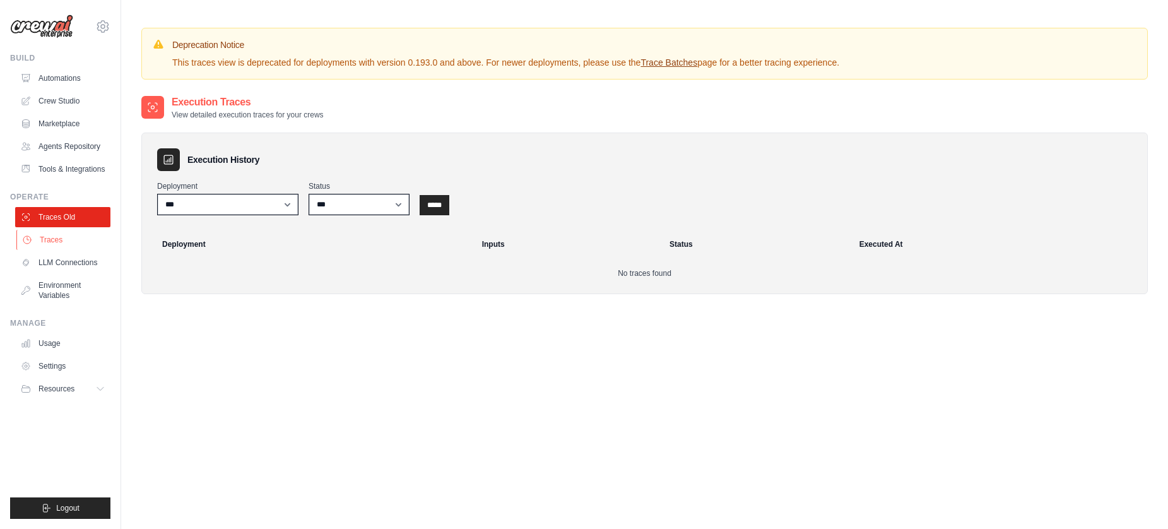
click at [49, 239] on link "Traces" at bounding box center [63, 240] width 95 height 20
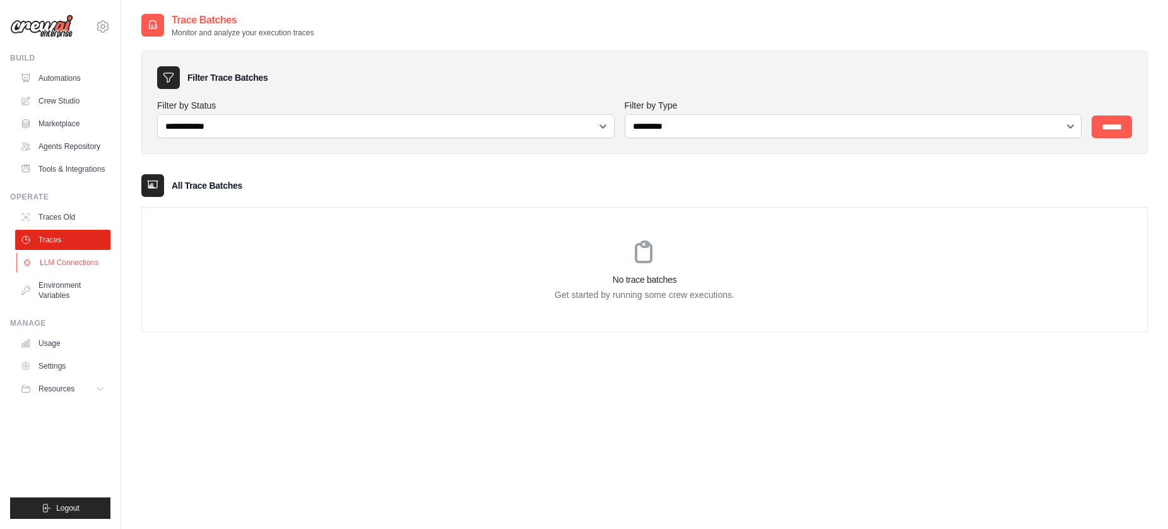
click at [52, 264] on link "LLM Connections" at bounding box center [63, 262] width 95 height 20
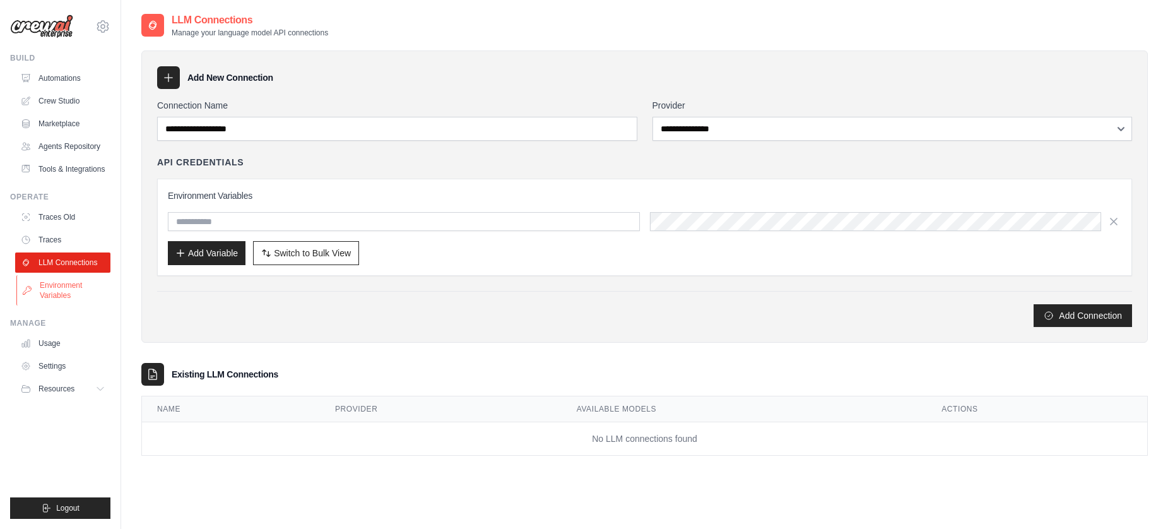
click at [51, 286] on link "Environment Variables" at bounding box center [63, 290] width 95 height 30
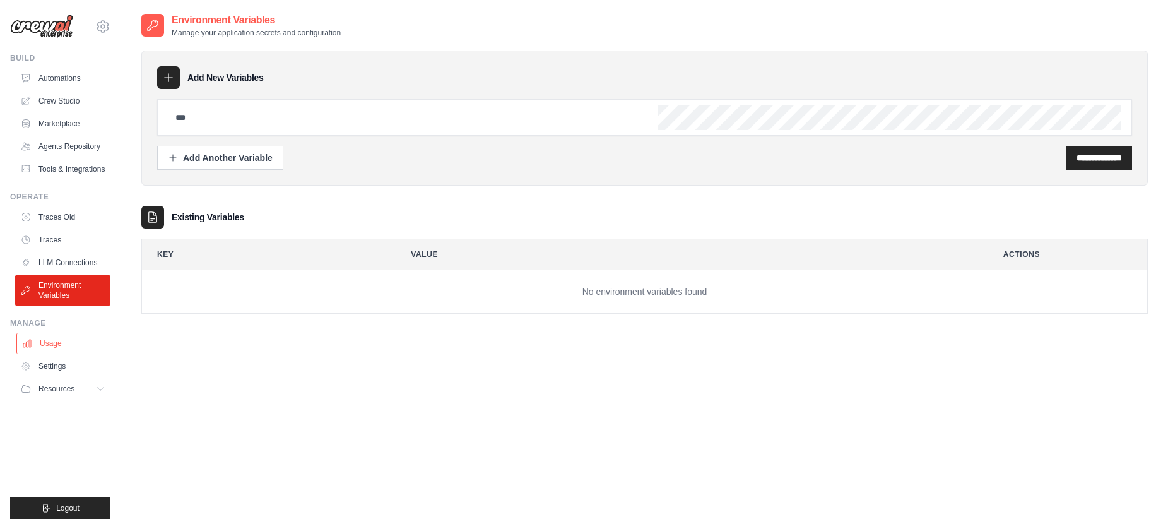
click at [48, 341] on link "Usage" at bounding box center [63, 343] width 95 height 20
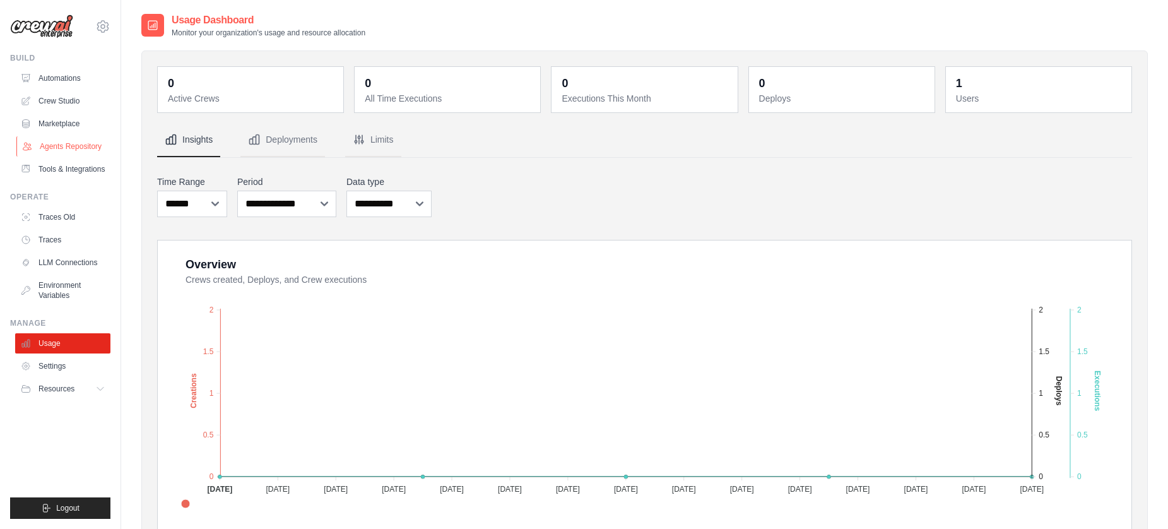
click at [64, 146] on link "Agents Repository" at bounding box center [63, 146] width 95 height 20
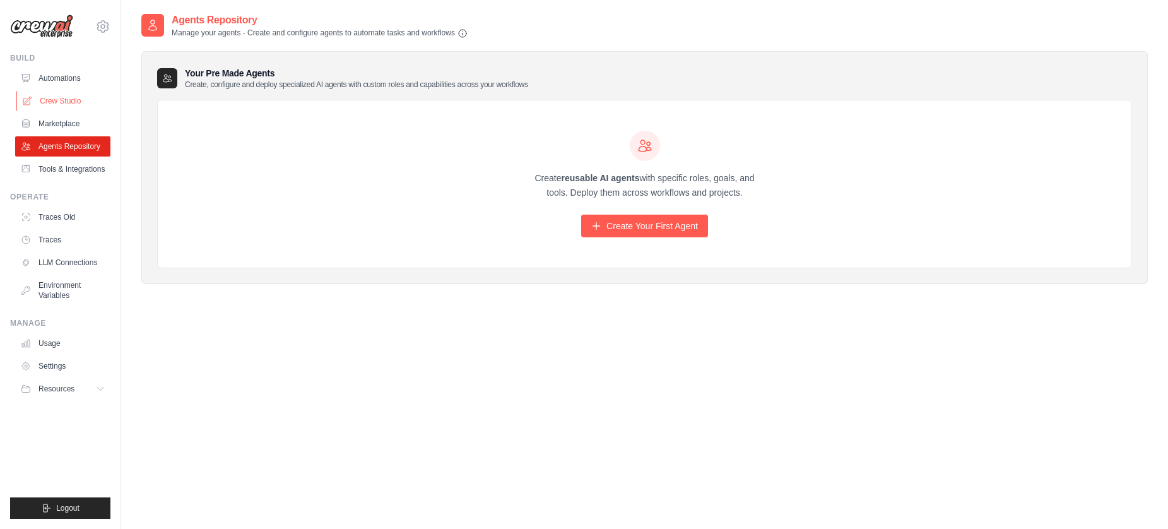
click at [68, 108] on link "Crew Studio" at bounding box center [63, 101] width 95 height 20
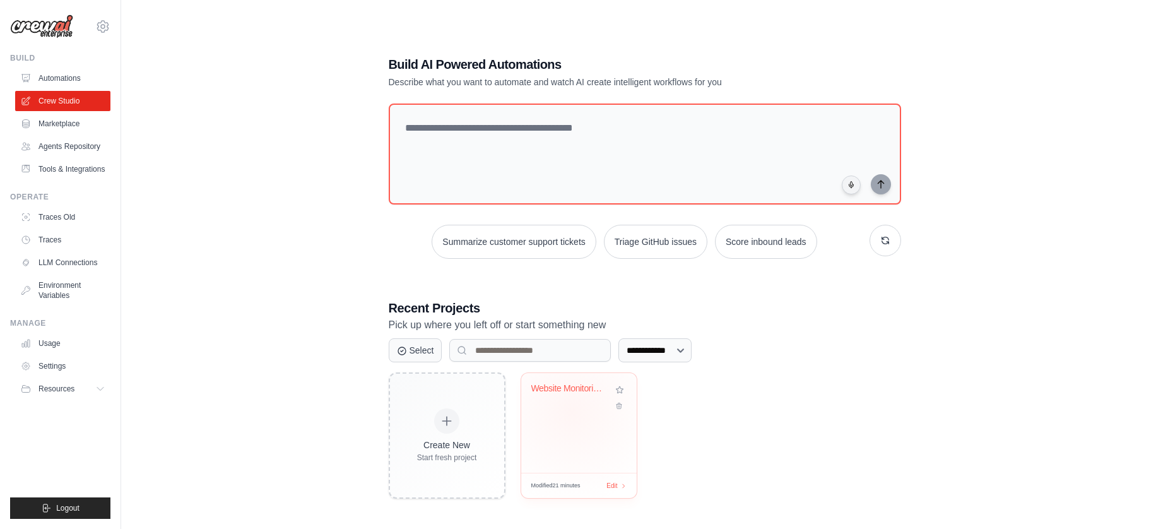
click at [571, 412] on div "Website Monitoring System" at bounding box center [579, 423] width 116 height 100
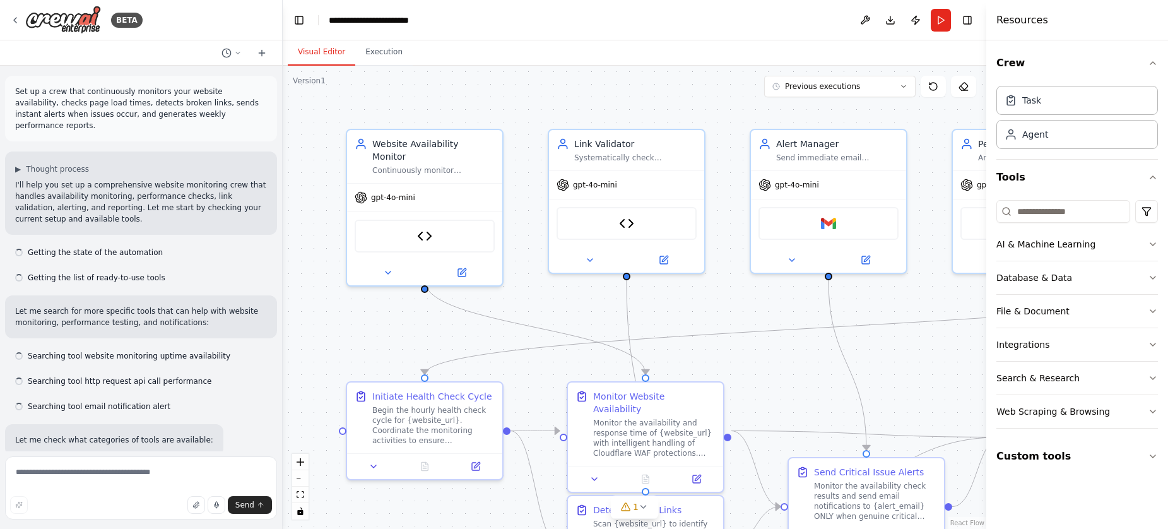
scroll to position [6207, 0]
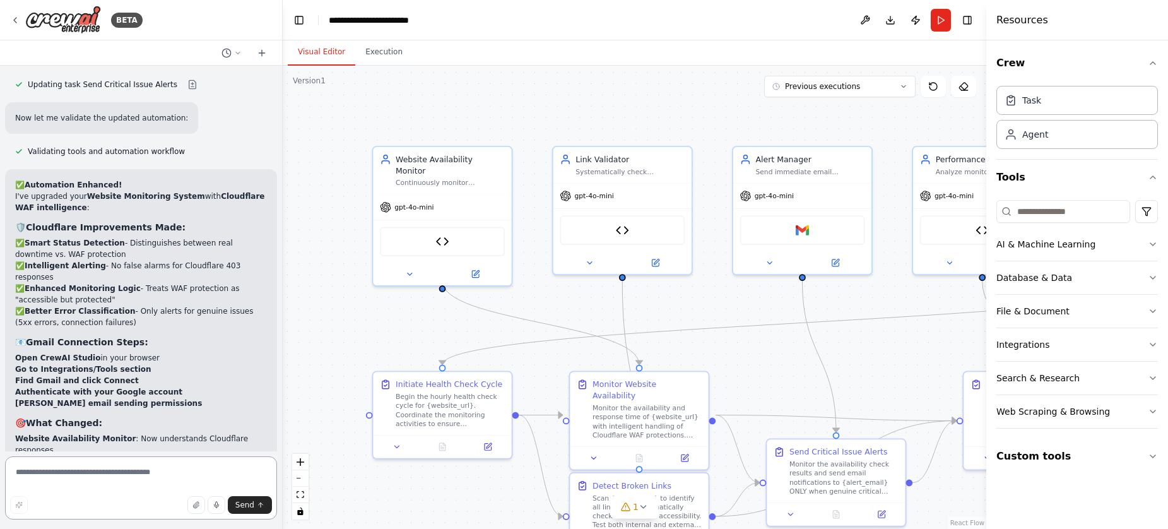
click at [85, 477] on textarea at bounding box center [141, 487] width 272 height 63
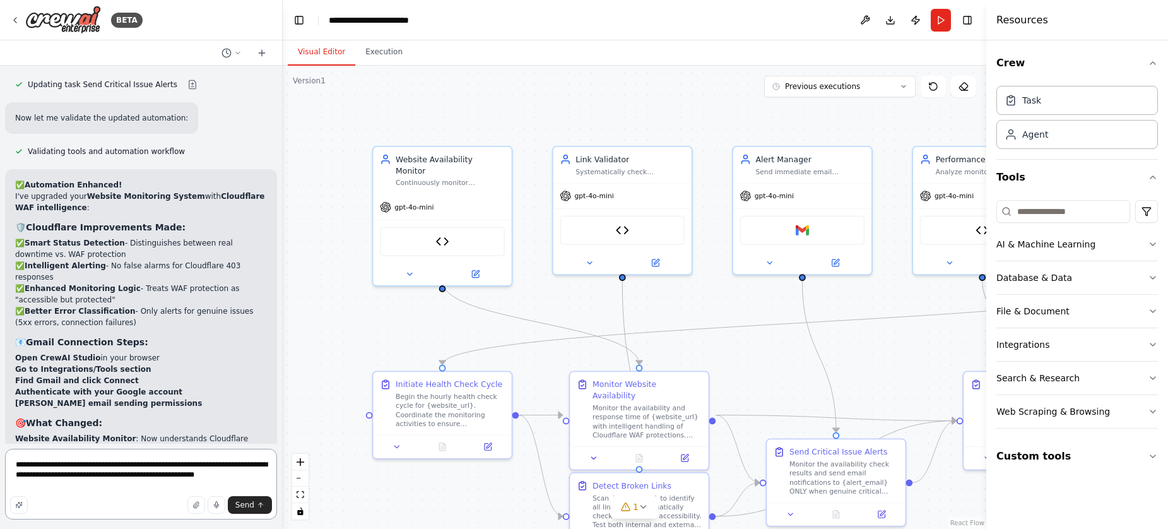
type textarea "**********"
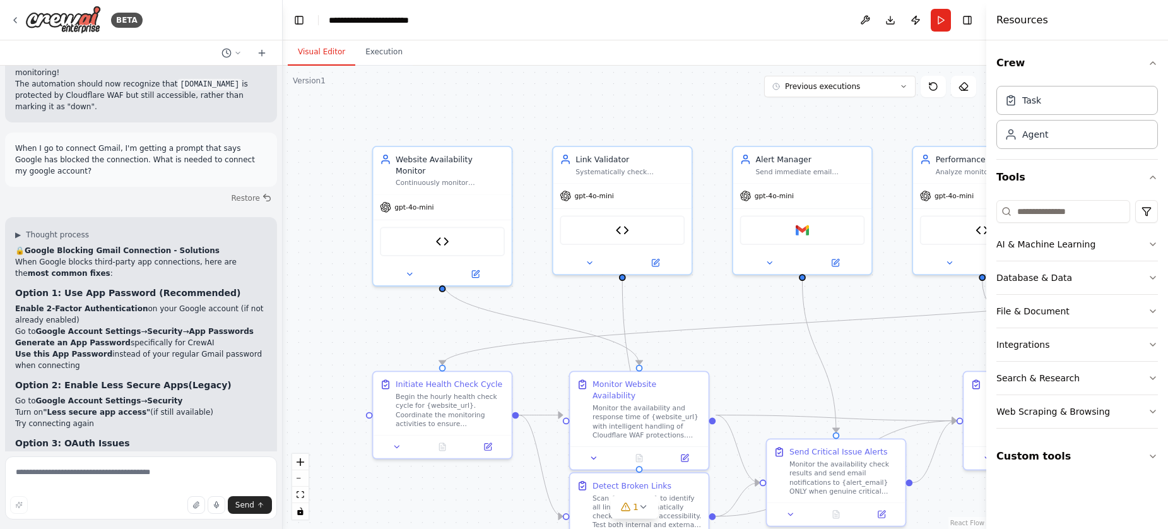
scroll to position [6743, 0]
